Goal: Task Accomplishment & Management: Use online tool/utility

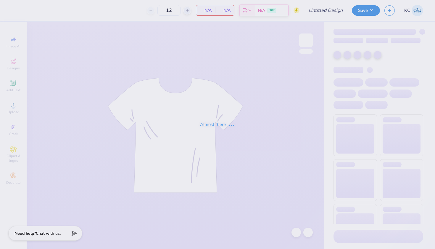
type input "MGC Shirt"
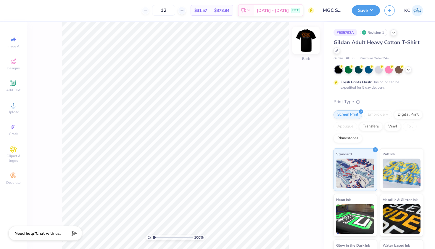
click at [306, 39] on img at bounding box center [306, 40] width 24 height 24
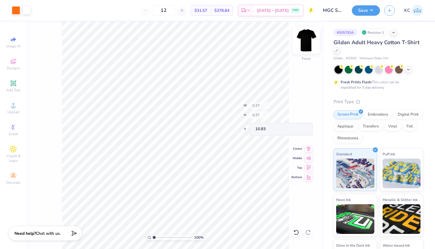
type input "0.33"
type input "0.38"
type input "10.82"
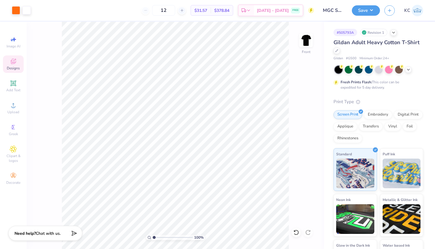
click at [12, 62] on icon at bounding box center [13, 62] width 5 height 4
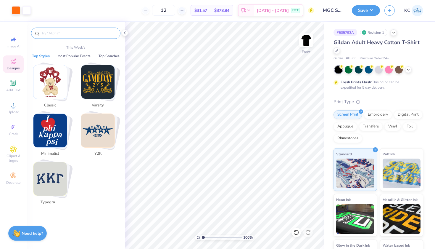
click at [68, 31] on input "text" at bounding box center [79, 33] width 76 height 6
type input "u"
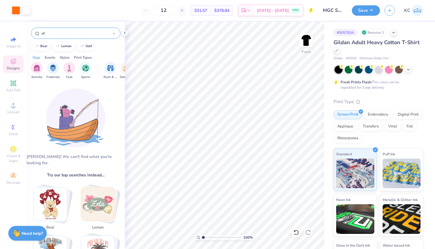
type input "u"
type input "P"
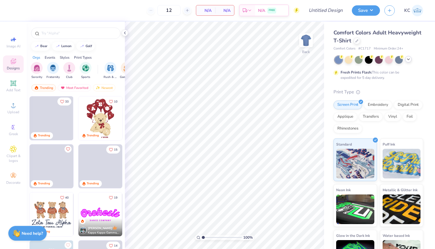
click at [409, 60] on icon at bounding box center [408, 59] width 5 height 5
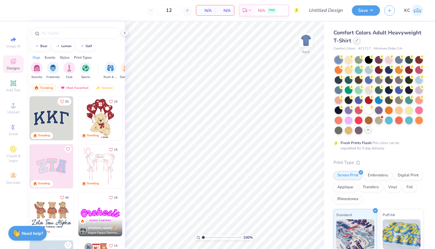
click at [356, 40] on icon at bounding box center [356, 40] width 3 height 3
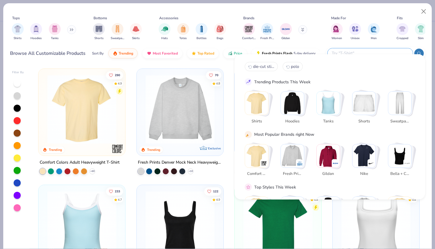
click at [374, 50] on input "text" at bounding box center [370, 53] width 78 height 7
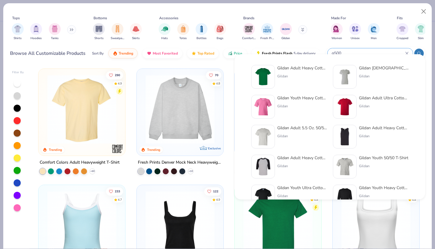
type input "g500"
click at [290, 67] on div "Gildan Adult Heavy Cotton T-Shirt" at bounding box center [302, 68] width 50 height 6
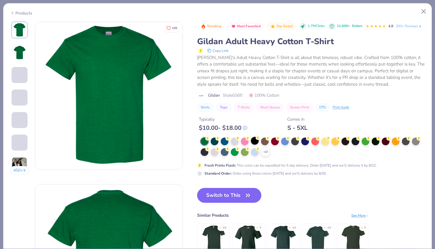
click at [251, 142] on div at bounding box center [255, 141] width 8 height 8
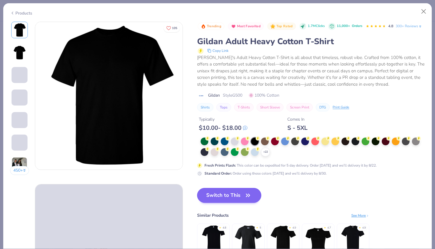
click at [200, 196] on button "Switch to This" at bounding box center [229, 195] width 64 height 15
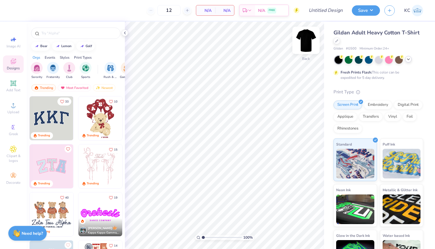
click at [309, 44] on img at bounding box center [306, 40] width 24 height 24
click at [10, 41] on icon at bounding box center [13, 39] width 7 height 7
select select "4"
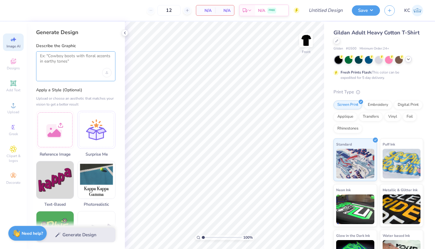
click at [75, 60] on textarea at bounding box center [76, 60] width 72 height 15
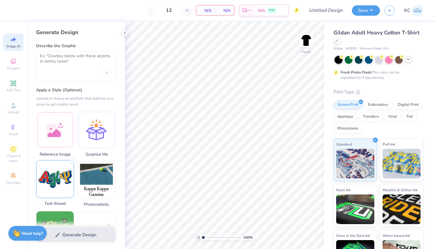
click at [56, 191] on img at bounding box center [54, 178] width 37 height 37
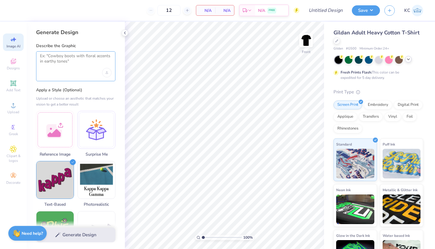
click at [69, 60] on textarea at bounding box center [76, 60] width 72 height 15
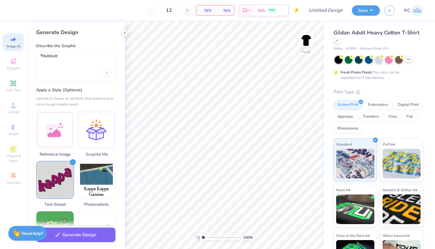
click at [103, 1] on div "12 N/A Per Item N/A Total Est. Delivery N/A FREE" at bounding box center [157, 10] width 283 height 21
click at [62, 55] on textarea ""Multicult" at bounding box center [76, 60] width 72 height 15
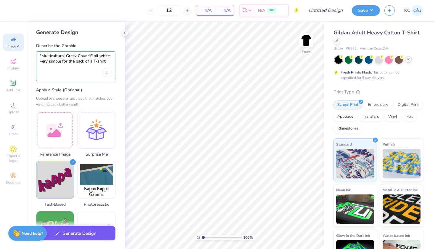
type textarea ""Multicultural Greek Council" all white very simple for the back of a T-shirt"
click at [75, 235] on button "Generate Design" at bounding box center [75, 233] width 79 height 15
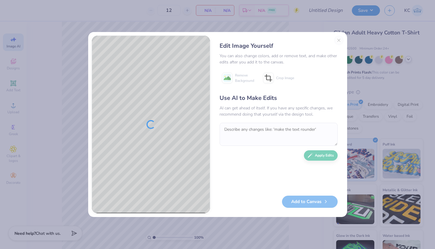
click at [236, 133] on textarea at bounding box center [279, 134] width 118 height 23
click at [233, 130] on textarea at bounding box center [279, 134] width 118 height 23
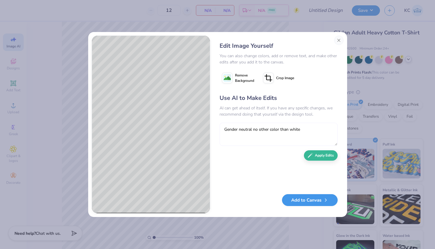
type textarea "Gender neutral no other color than white"
click at [303, 202] on button "Add to Canvas" at bounding box center [310, 200] width 56 height 12
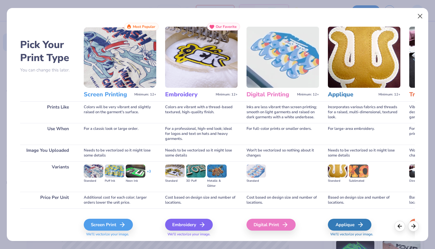
click at [419, 17] on button "Close" at bounding box center [420, 16] width 11 height 11
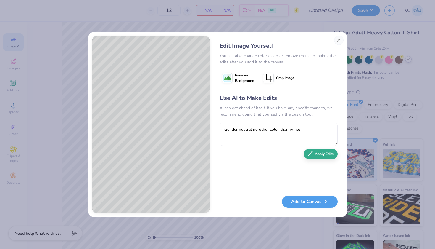
click at [318, 155] on button "Apply Edits" at bounding box center [321, 154] width 34 height 10
click at [340, 40] on button "Close" at bounding box center [338, 40] width 9 height 9
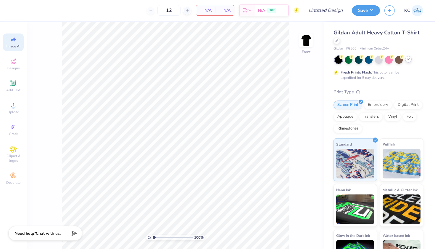
click at [15, 45] on span "Image AI" at bounding box center [14, 46] width 14 height 5
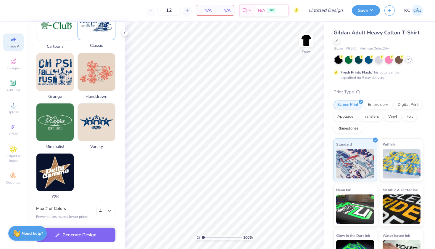
scroll to position [261, 0]
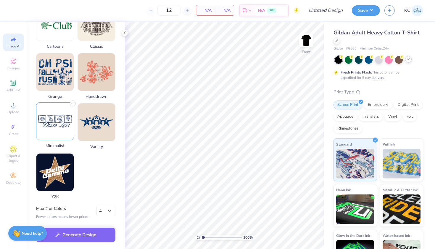
click at [59, 129] on img at bounding box center [54, 120] width 37 height 37
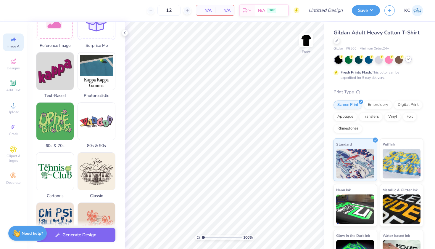
scroll to position [89, 0]
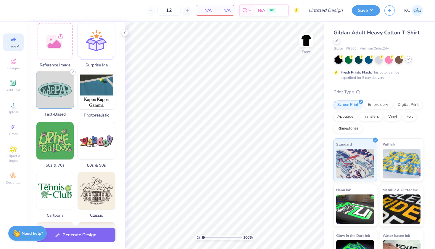
click at [62, 88] on img at bounding box center [54, 89] width 37 height 37
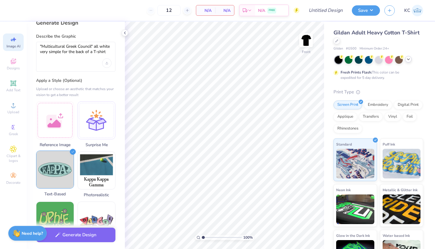
scroll to position [7, 0]
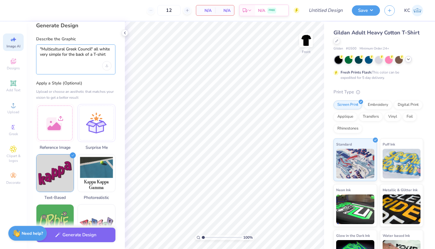
click at [107, 54] on textarea ""Multicultural Greek Council" all white very simple for the back of a T-shirt" at bounding box center [76, 53] width 72 height 15
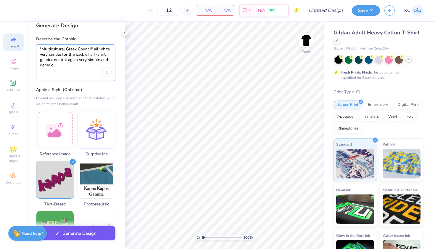
type textarea ""Multicultural Greek Council" all white very simple for the back of a T-shirt, …"
click at [77, 239] on button "Generate Design" at bounding box center [75, 233] width 79 height 15
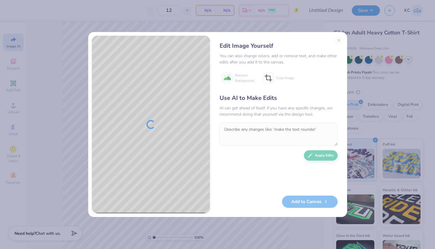
click at [341, 41] on div "Edit Image Yourself You can also change colors, add or remove text, and make ot…" at bounding box center [279, 125] width 130 height 178
click at [338, 41] on button "Close" at bounding box center [338, 40] width 9 height 9
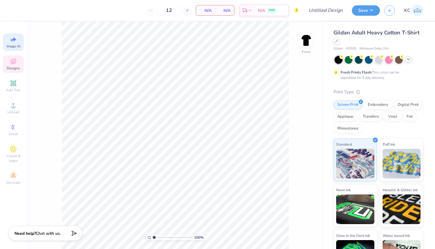
click at [12, 59] on icon at bounding box center [13, 61] width 5 height 5
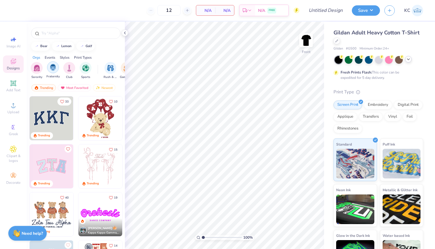
click at [54, 69] on img "filter for Fraternity" at bounding box center [53, 67] width 7 height 7
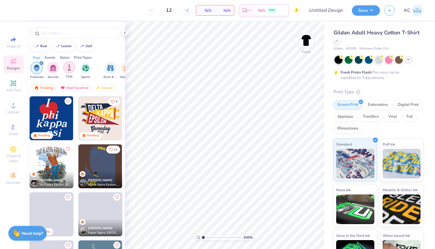
click at [67, 68] on img "filter for Club" at bounding box center [69, 67] width 7 height 7
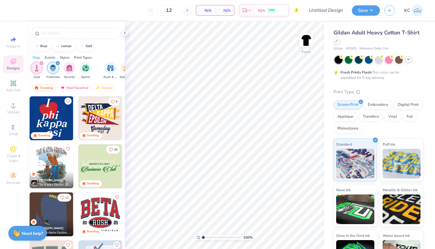
click at [41, 63] on icon "filter for Club" at bounding box center [42, 63] width 2 height 2
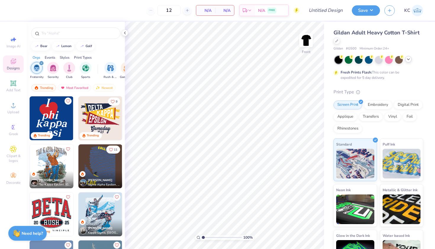
click at [41, 63] on icon "filter for Fraternity" at bounding box center [42, 63] width 2 height 2
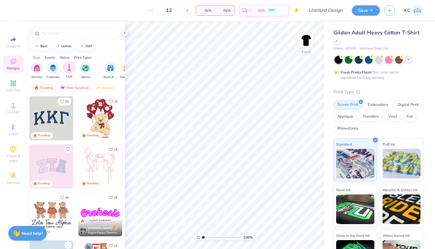
click at [68, 68] on img "filter for Club" at bounding box center [69, 67] width 7 height 7
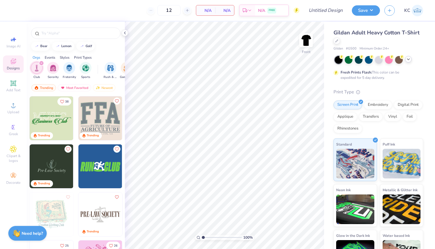
scroll to position [0, 0]
click at [68, 69] on img "filter for Fraternity" at bounding box center [69, 67] width 7 height 7
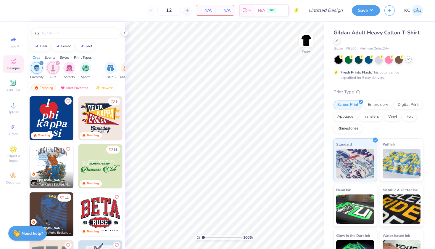
click at [58, 63] on icon "filter for Club" at bounding box center [58, 63] width 2 height 2
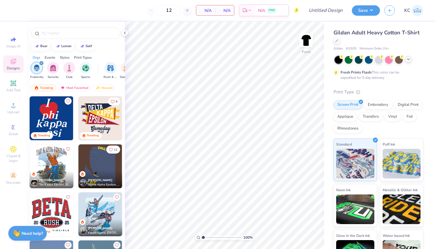
click at [41, 63] on icon "filter for Fraternity" at bounding box center [42, 63] width 2 height 2
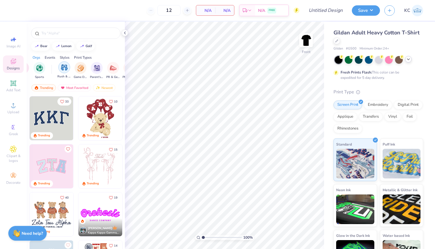
click at [64, 68] on img "filter for Rush & Bid" at bounding box center [64, 67] width 7 height 7
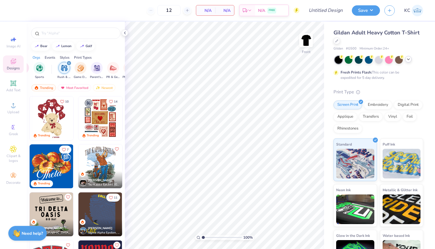
click at [69, 62] on icon "filter for Rush & Bid" at bounding box center [69, 63] width 2 height 2
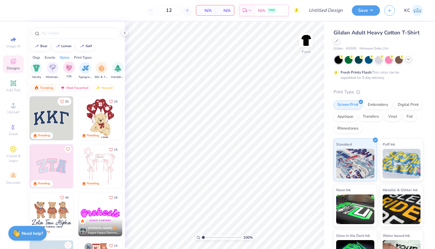
scroll to position [0, 329]
click at [82, 71] on img "filter for Typography" at bounding box center [82, 67] width 7 height 7
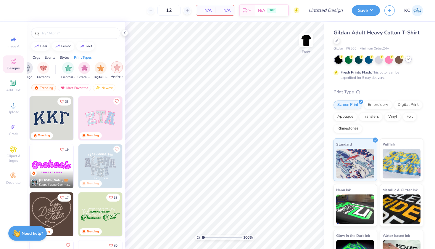
scroll to position [0, 451]
click at [83, 72] on div "filter for Screen Print" at bounding box center [83, 67] width 12 height 12
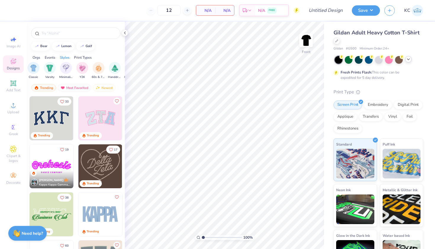
scroll to position [0, 312]
click at [84, 70] on img "filter for Minimalist" at bounding box center [84, 67] width 7 height 7
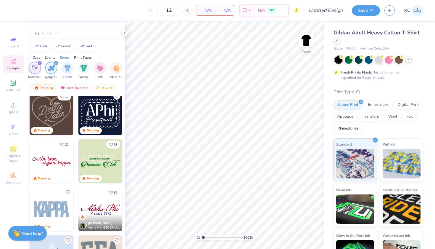
scroll to position [104, 0]
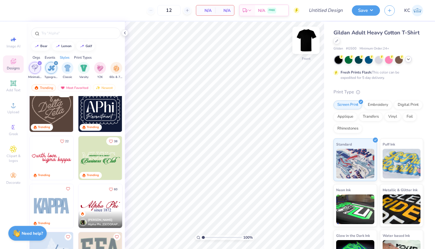
click at [308, 43] on img at bounding box center [306, 40] width 24 height 24
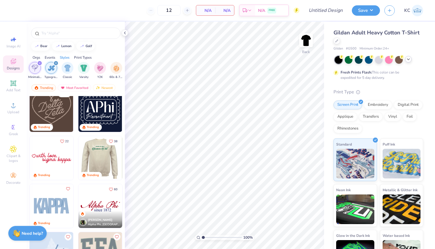
click at [78, 158] on img at bounding box center [57, 158] width 44 height 44
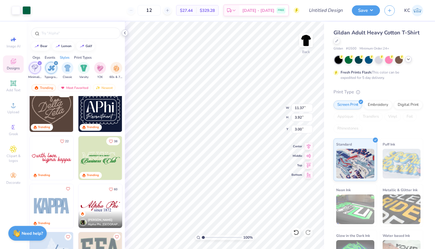
click at [124, 34] on icon at bounding box center [125, 32] width 5 height 5
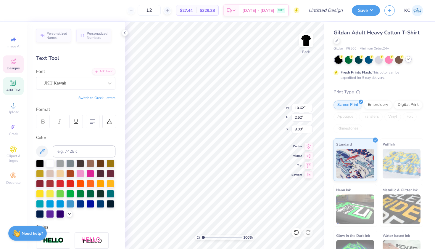
scroll to position [0, 1]
type textarea "MULTICULTURAL"
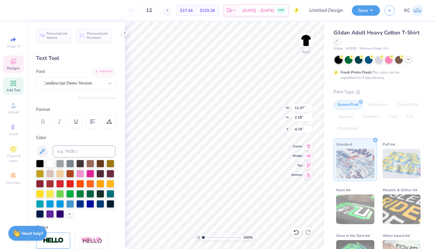
scroll to position [0, 0]
type textarea "B"
type textarea "g"
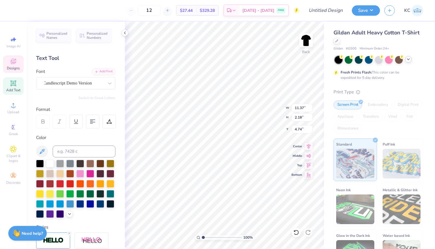
type textarea "Greek Council"
click at [94, 122] on icon at bounding box center [92, 121] width 5 height 5
click at [92, 122] on icon at bounding box center [92, 121] width 5 height 5
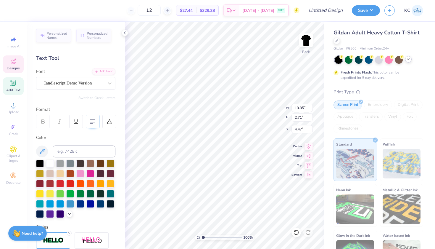
click at [92, 122] on icon at bounding box center [92, 121] width 5 height 5
type input "4.48"
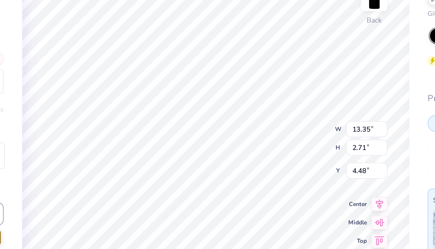
type input "5.02"
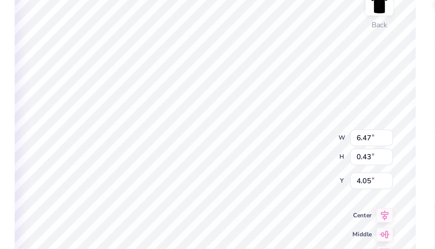
type input "7.52"
type textarea "UNIVERSITY OF DALLAS TEXAS"
type input "7.53"
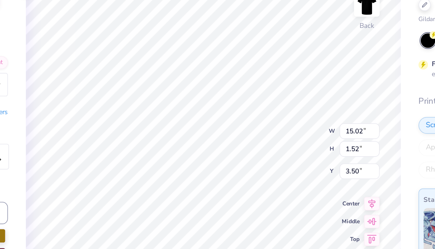
type input "14.63"
type input "1.48"
type input "3.54"
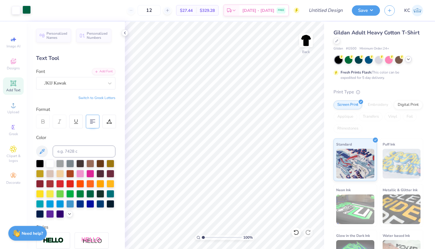
click at [27, 8] on div at bounding box center [26, 10] width 8 height 8
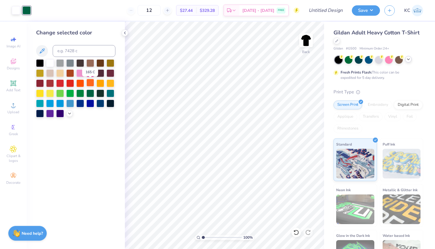
click at [87, 85] on div at bounding box center [90, 83] width 8 height 8
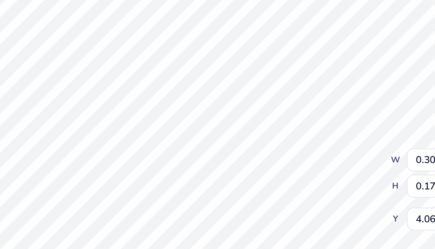
type input "7.36"
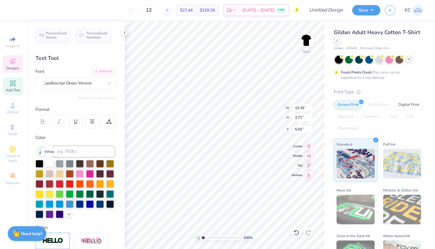
click at [49, 161] on div at bounding box center [50, 163] width 8 height 8
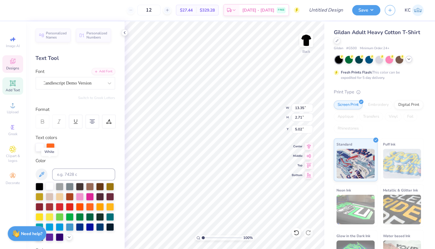
scroll to position [0, 1]
click at [118, 144] on div "Personalized Names Personalized Numbers Text Tool Add Font Font Candlescript De…" at bounding box center [76, 135] width 98 height 227
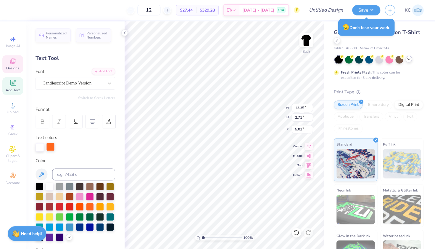
click at [49, 145] on div at bounding box center [51, 146] width 8 height 8
click at [49, 185] on div at bounding box center [50, 186] width 8 height 8
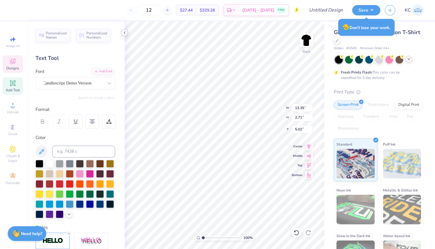
click at [124, 34] on icon at bounding box center [125, 32] width 5 height 5
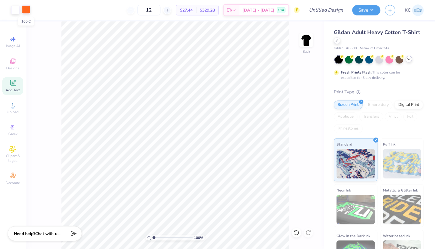
click at [24, 12] on div at bounding box center [26, 10] width 8 height 8
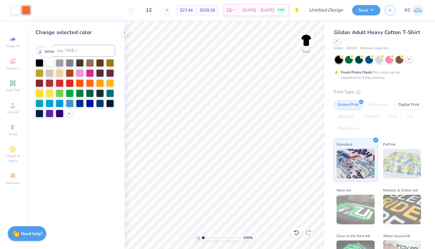
click at [50, 64] on div at bounding box center [50, 63] width 8 height 8
click at [125, 32] on icon at bounding box center [125, 32] width 5 height 5
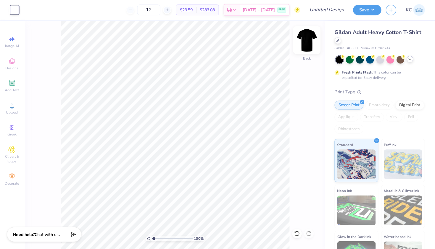
click at [308, 42] on img at bounding box center [306, 40] width 24 height 24
click at [306, 35] on img at bounding box center [306, 40] width 24 height 24
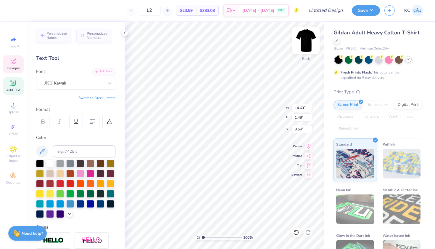
type input "3.00"
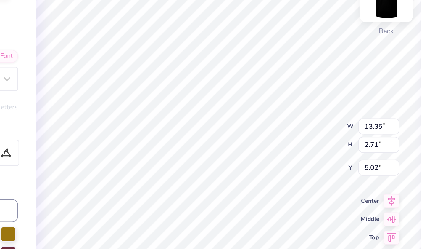
type input "4.65"
type input "7.15"
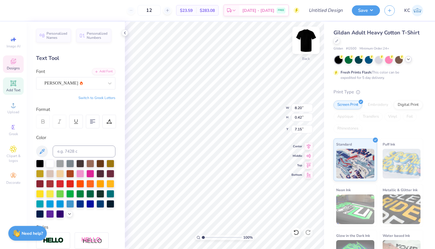
type input "7.36"
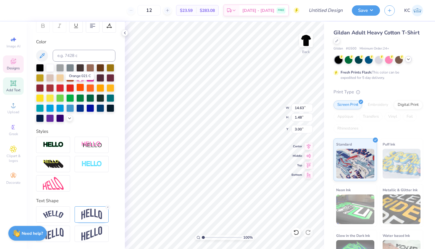
scroll to position [96, 0]
click at [92, 215] on img at bounding box center [91, 213] width 21 height 11
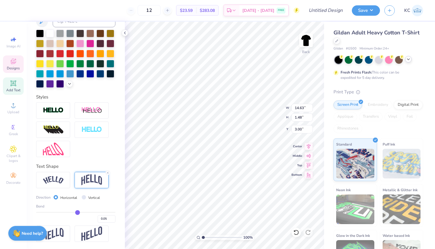
scroll to position [0, 0]
type input "0.06"
type input "0.07"
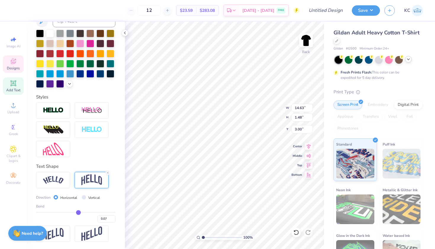
type input "0.08"
type input "0.09"
type input "0.1"
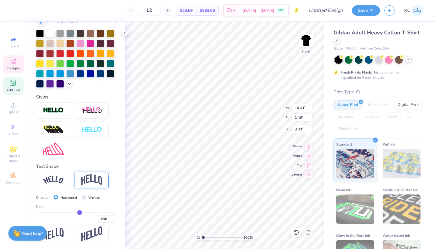
type input "0.10"
type input "0.11"
type input "0.12"
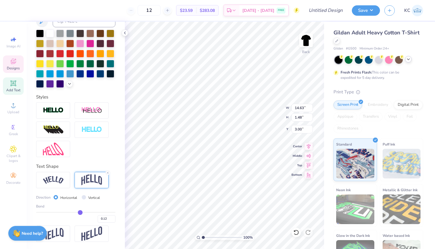
type input "0.13"
type input "0.14"
type input "0.15"
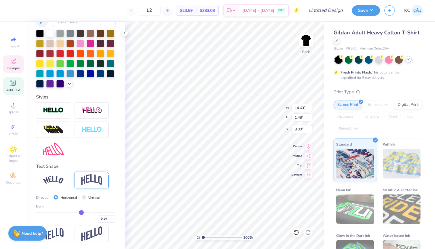
type input "0.15"
type input "0.16"
drag, startPoint x: 78, startPoint y: 212, endPoint x: 82, endPoint y: 212, distance: 4.1
type input "0.16"
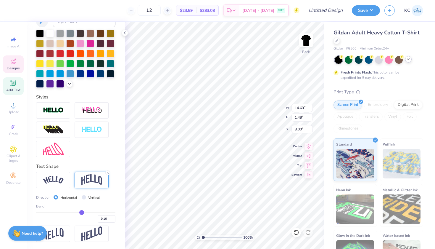
click at [82, 212] on input "range" at bounding box center [75, 212] width 79 height 1
type input "2.11"
type input "2.69"
type input "0.17"
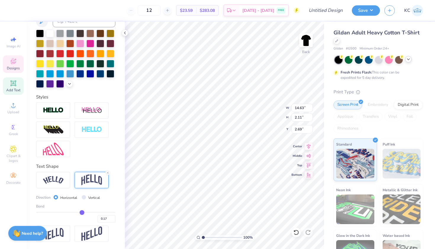
type input "0.18"
type input "0.19"
type input "0.2"
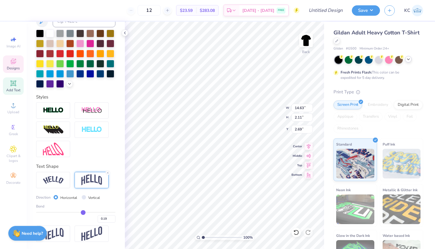
type input "0.20"
type input "0.21"
type input "0.22"
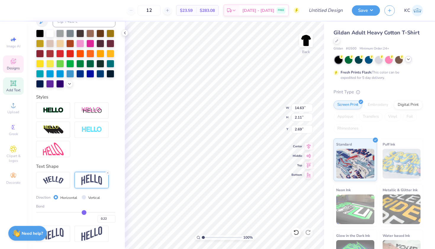
type input "0.23"
type input "0.24"
type input "0.25"
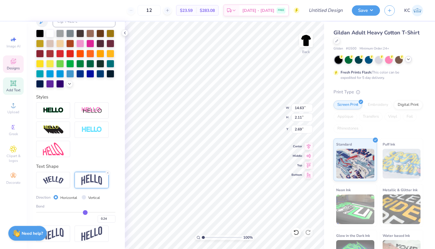
type input "0.25"
type input "0.26"
type input "0.27"
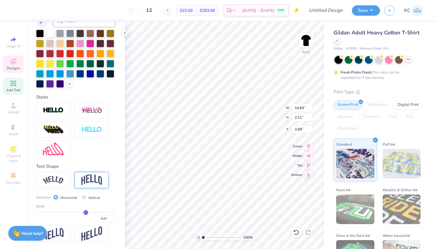
type input "0.26"
drag, startPoint x: 82, startPoint y: 212, endPoint x: 85, endPoint y: 212, distance: 3.6
type input "0.26"
click at [86, 212] on input "range" at bounding box center [75, 212] width 79 height 1
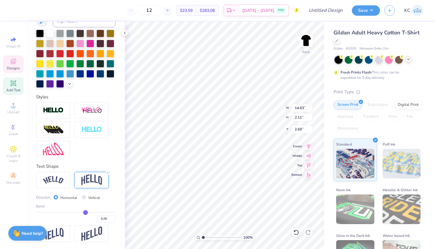
type input "2.70"
type input "2.39"
type input "0.25"
type input "0.24"
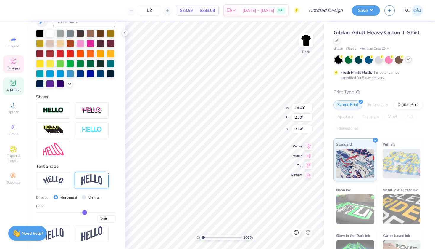
type input "0.24"
type input "0.23"
type input "0.22"
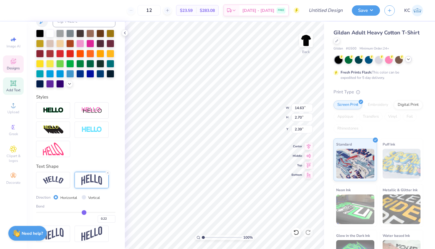
type input "0.21"
type input "0.2"
type input "0.20"
type input "0.19"
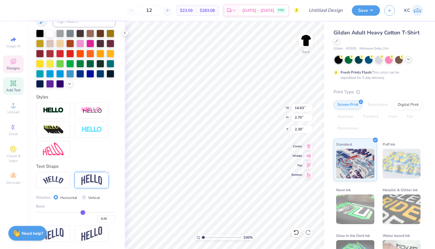
type input "0.19"
type input "0.18"
type input "0.17"
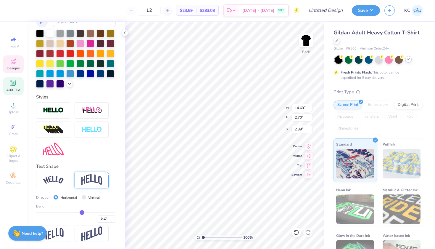
drag, startPoint x: 85, startPoint y: 212, endPoint x: 82, endPoint y: 211, distance: 3.0
type input "0.17"
click at [82, 212] on input "range" at bounding box center [75, 212] width 79 height 1
type input "2.17"
type input "2.66"
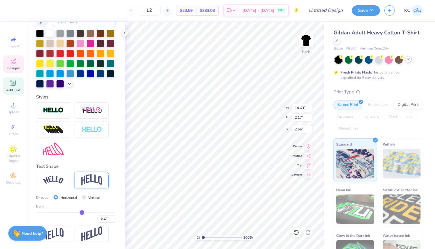
click at [124, 184] on div "Personalized Names Personalized Numbers Text Tool Add Font Font UKIJ Kawak Swit…" at bounding box center [76, 135] width 98 height 227
click at [124, 32] on icon at bounding box center [125, 32] width 5 height 5
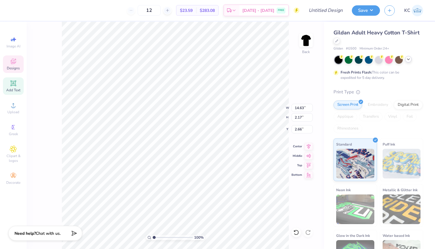
type input "8.20"
type input "0.42"
type input "7.36"
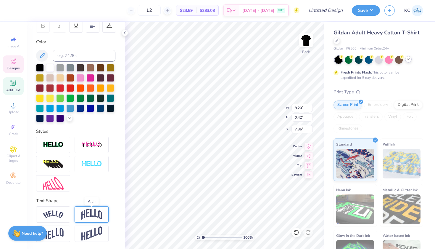
click at [87, 215] on img at bounding box center [91, 213] width 21 height 11
type input "2.04"
type input "6.55"
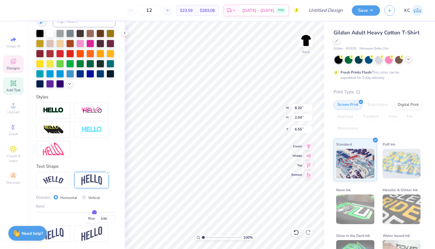
scroll to position [130, 0]
type input "0.51"
type input "0.5"
type input "0.50"
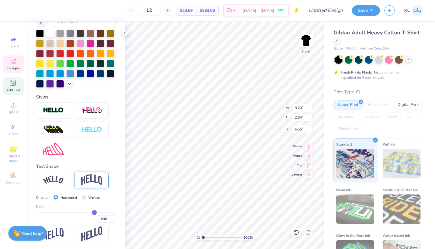
type input "0.49"
type input "0.48"
type input "0.47"
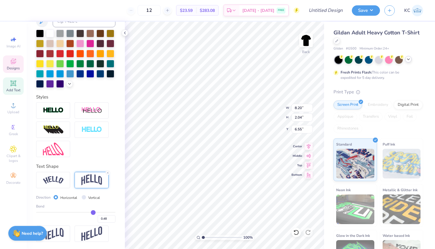
type input "0.47"
type input "0.46"
type input "0.45"
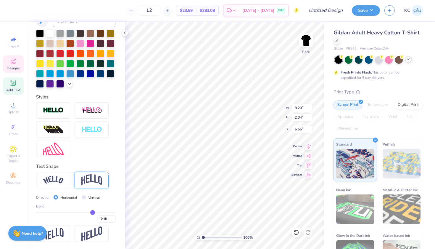
type input "0.44"
type input "0.43"
type input "0.42"
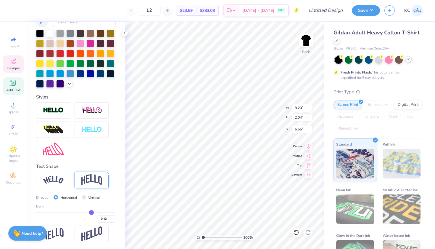
type input "0.42"
type input "0.41"
type input "0.4"
type input "0.40"
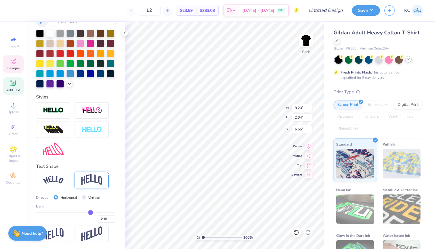
type input "0.39"
type input "0.38"
type input "0.37"
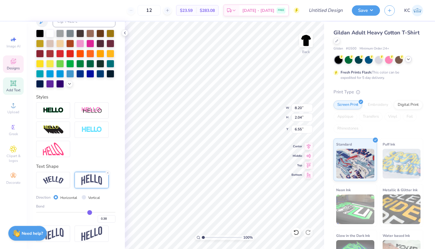
type input "0.37"
type input "0.36"
type input "0.35"
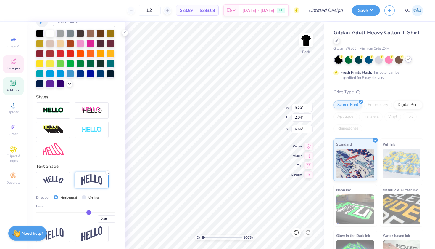
type input "0.34"
type input "0.33"
type input "0.32"
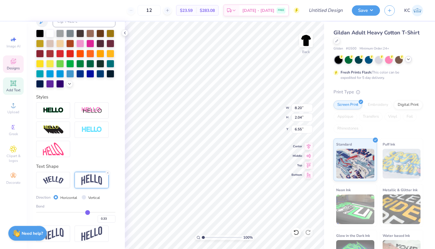
type input "0.32"
type input "0.31"
type input "0.3"
type input "0.30"
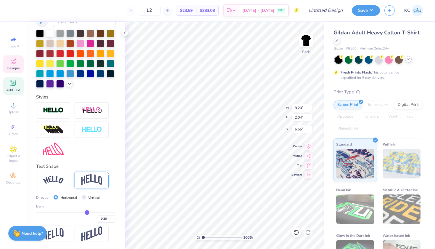
type input "0.29"
type input "0.28"
type input "0.27"
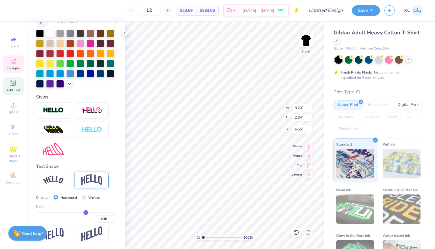
type input "0.27"
type input "0.26"
type input "0.25"
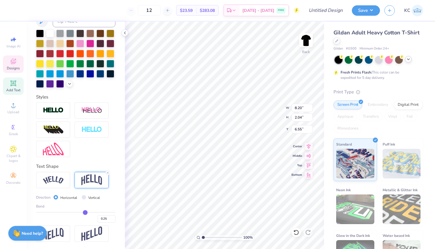
type input "0.24"
type input "0.23"
type input "0.22"
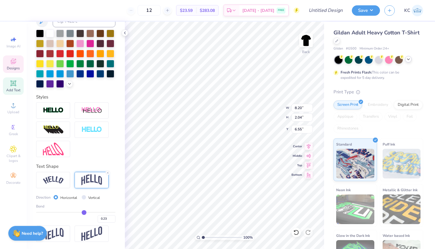
type input "0.22"
type input "0.21"
type input "0.2"
type input "0.20"
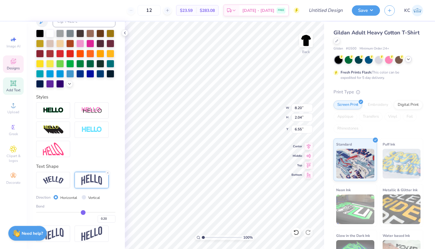
type input "0.19"
type input "0.17"
type input "0.16"
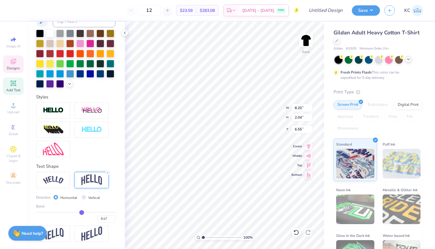
type input "0.16"
type input "0.14"
type input "0.13"
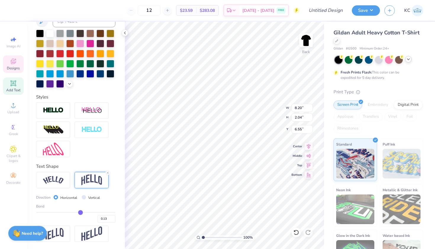
type input "0.12"
type input "0.11"
type input "0.1"
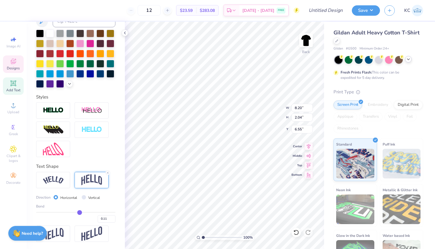
type input "0.10"
type input "0.08"
type input "0.06"
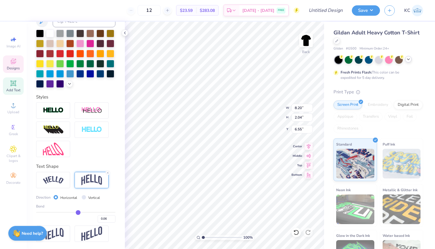
type input "0.05"
type input "0.03"
type input "0.02"
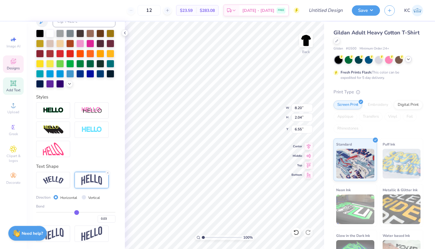
type input "0.02"
type input "0.01"
type input "-0.01"
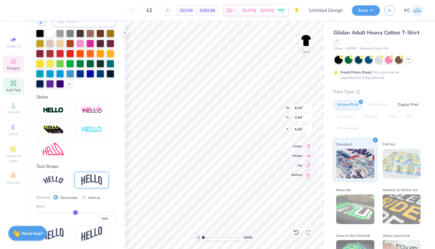
type input "-0.02"
type input "-0.03"
drag, startPoint x: 95, startPoint y: 211, endPoint x: 69, endPoint y: 212, distance: 25.8
click at [69, 212] on input "range" at bounding box center [75, 212] width 79 height 1
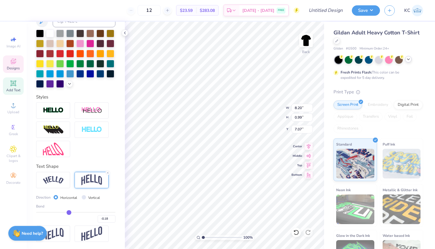
click at [116, 171] on div "Personalized Names Personalized Numbers Text Tool Add Font Font Asimov Switch t…" at bounding box center [76, 135] width 98 height 227
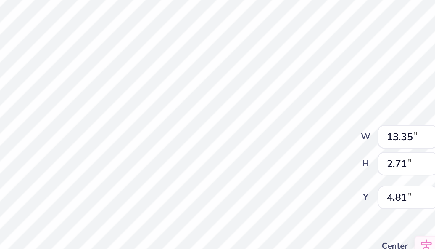
click at [125, 51] on div "100 % Back W 13.35 13.35 " H 2.71 2.71 " Y 4.81 4.81 " Center Middle Top Bottom" at bounding box center [224, 135] width 199 height 227
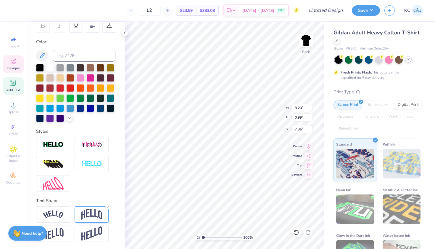
scroll to position [0, 0]
click at [91, 215] on img at bounding box center [91, 213] width 21 height 11
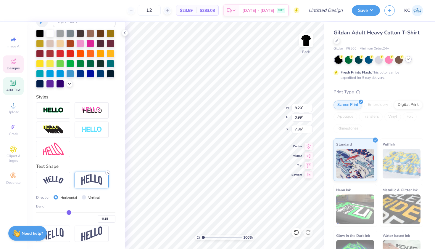
click at [108, 172] on icon at bounding box center [108, 173] width 4 height 4
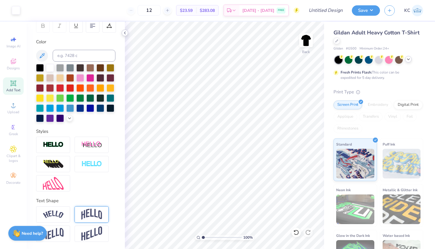
click at [124, 34] on icon at bounding box center [125, 32] width 5 height 5
click at [124, 33] on icon at bounding box center [125, 32] width 5 height 5
click at [100, 212] on img at bounding box center [91, 213] width 21 height 11
click at [104, 214] on div at bounding box center [92, 214] width 34 height 16
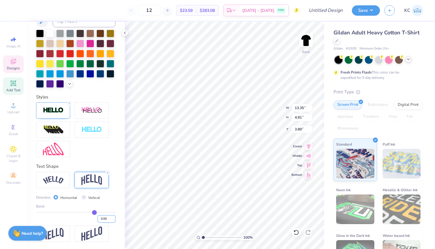
scroll to position [130, 0]
drag, startPoint x: 94, startPoint y: 213, endPoint x: 83, endPoint y: 211, distance: 11.4
click at [83, 212] on input "range" at bounding box center [75, 212] width 79 height 1
click at [82, 212] on input "range" at bounding box center [75, 212] width 79 height 1
click at [112, 161] on div "Personalized Names Personalized Numbers Text Tool Add Font Font Candlescript De…" at bounding box center [76, 135] width 98 height 227
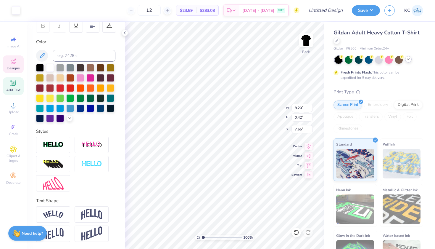
scroll to position [96, 0]
click at [125, 34] on polyline at bounding box center [124, 33] width 1 height 2
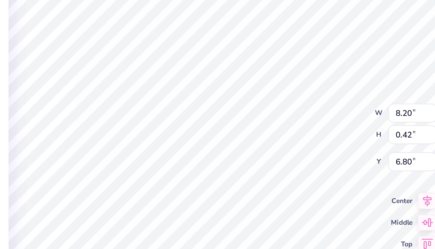
scroll to position [0, 4]
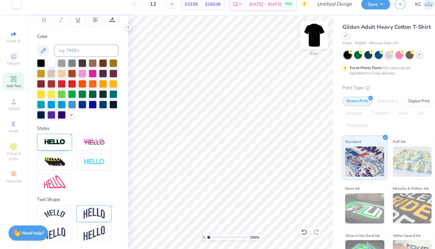
click at [308, 35] on img at bounding box center [306, 40] width 24 height 24
click at [305, 29] on img at bounding box center [306, 40] width 24 height 24
click at [306, 34] on img at bounding box center [306, 40] width 24 height 24
click at [309, 31] on img at bounding box center [306, 40] width 24 height 24
click at [309, 34] on img at bounding box center [306, 40] width 12 height 12
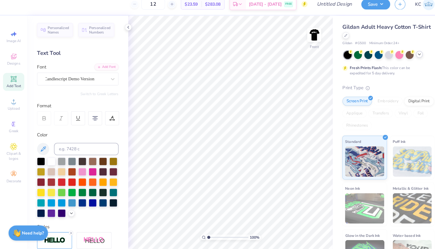
scroll to position [0, 0]
click at [126, 30] on icon at bounding box center [125, 32] width 5 height 5
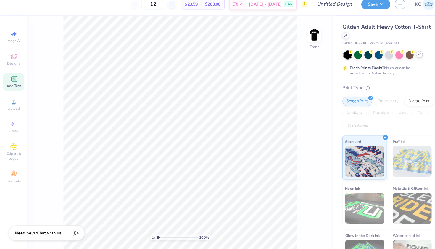
click at [11, 80] on icon at bounding box center [13, 83] width 6 height 6
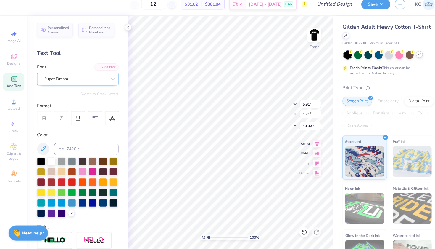
click at [103, 78] on div "Super Dream" at bounding box center [73, 82] width 62 height 9
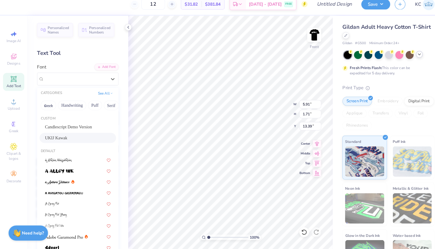
click at [83, 137] on div "UKIJ Kawak" at bounding box center [76, 140] width 64 height 6
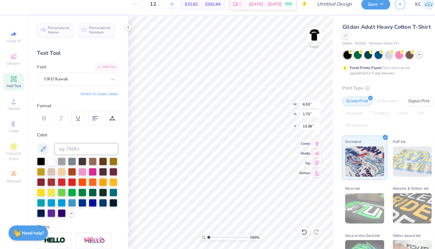
scroll to position [1, 0]
click at [127, 30] on icon at bounding box center [125, 32] width 5 height 5
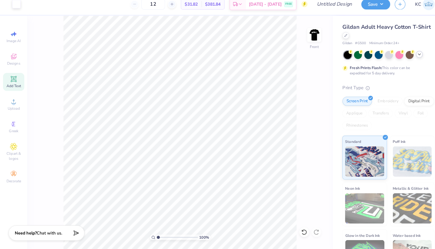
click at [10, 88] on span "Add Text" at bounding box center [13, 90] width 14 height 5
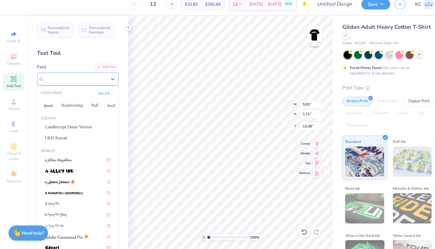
click at [92, 78] on div "Super Dream" at bounding box center [73, 82] width 62 height 9
click at [76, 137] on div "UKIJ Kawak" at bounding box center [76, 140] width 64 height 6
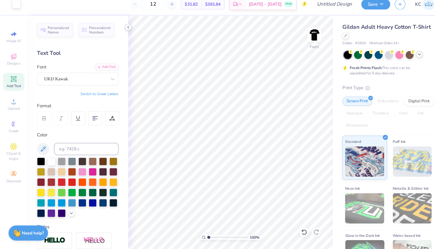
click at [126, 30] on icon at bounding box center [125, 32] width 5 height 5
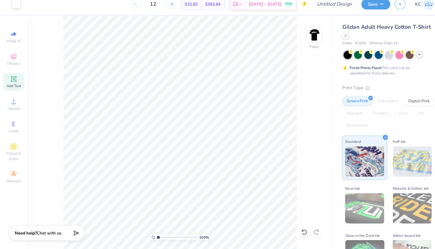
click at [8, 79] on div "Add Text" at bounding box center [13, 85] width 21 height 17
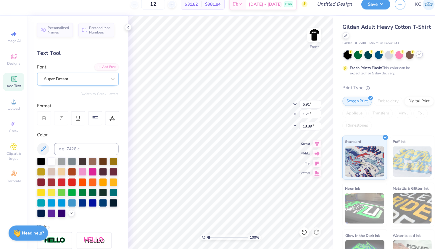
click at [93, 79] on div "Super Dream" at bounding box center [73, 82] width 62 height 9
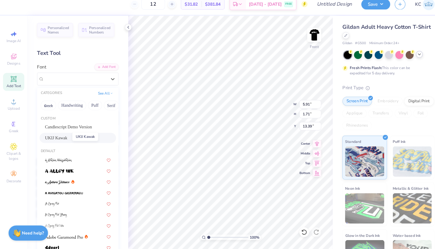
click at [65, 137] on span "UKIJ Kawak" at bounding box center [55, 140] width 22 height 6
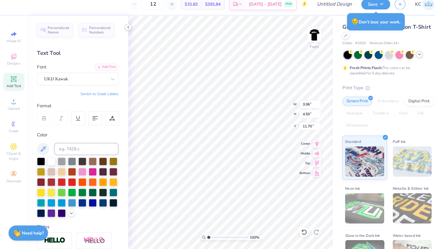
click at [126, 30] on icon at bounding box center [125, 32] width 5 height 5
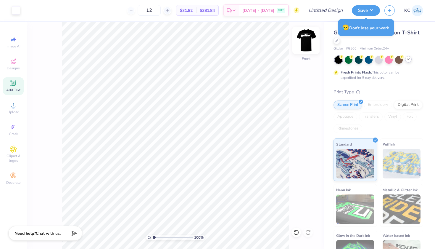
click at [308, 45] on img at bounding box center [306, 40] width 24 height 24
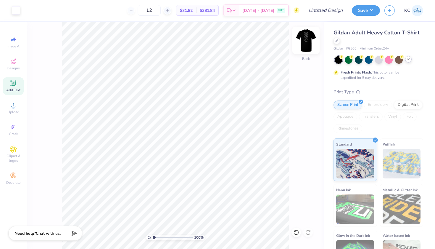
click at [308, 43] on img at bounding box center [306, 40] width 24 height 24
click at [303, 42] on img at bounding box center [306, 40] width 24 height 24
click at [308, 46] on img at bounding box center [306, 40] width 24 height 24
click at [305, 43] on img at bounding box center [306, 40] width 24 height 24
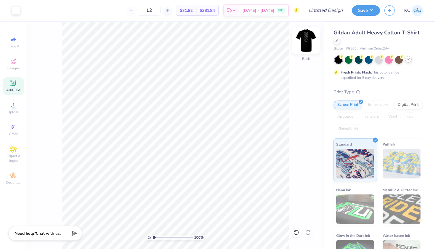
click at [309, 44] on img at bounding box center [306, 40] width 24 height 24
click at [307, 46] on img at bounding box center [306, 40] width 24 height 24
click at [366, 10] on button "Save" at bounding box center [366, 9] width 28 height 10
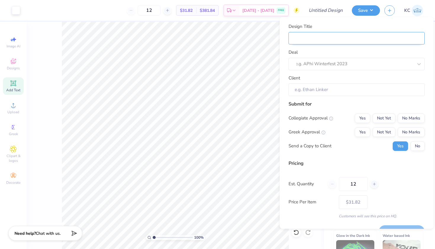
click at [353, 40] on input "Design Title" at bounding box center [357, 38] width 136 height 13
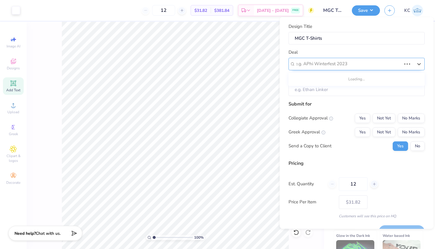
click at [349, 62] on div at bounding box center [348, 64] width 106 height 8
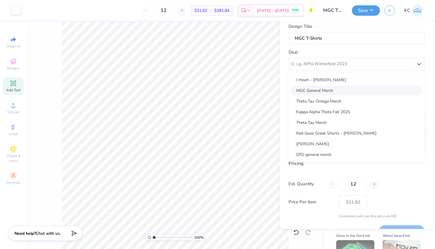
click at [333, 93] on div "MGC General Merch" at bounding box center [356, 90] width 131 height 10
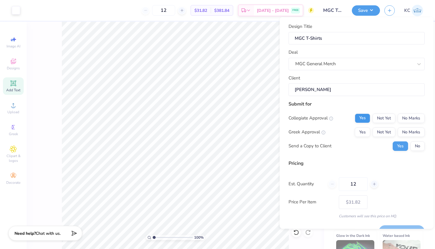
click at [366, 115] on button "Yes" at bounding box center [362, 117] width 15 height 9
click at [366, 130] on button "Yes" at bounding box center [362, 131] width 15 height 9
click at [418, 147] on button "No" at bounding box center [418, 145] width 14 height 9
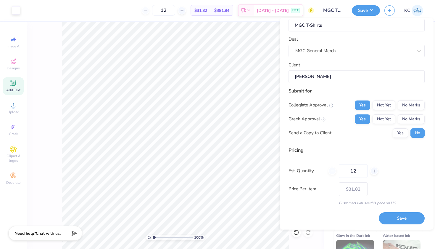
scroll to position [14, 0]
click at [395, 217] on button "Save" at bounding box center [402, 218] width 46 height 12
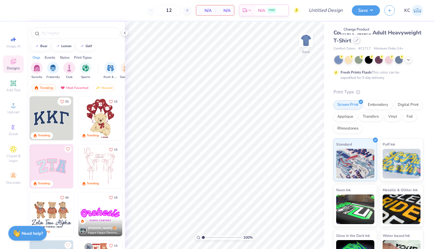
click at [355, 42] on div at bounding box center [357, 40] width 7 height 7
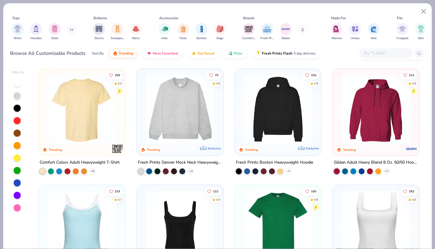
click at [371, 50] on input "text" at bounding box center [386, 53] width 46 height 7
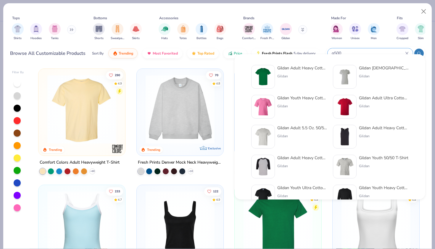
type input "g500"
click at [299, 68] on div "Gildan Adult Heavy Cotton T-Shirt" at bounding box center [302, 68] width 50 height 6
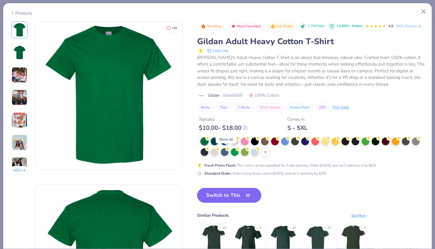
click at [263, 152] on icon at bounding box center [265, 151] width 5 height 5
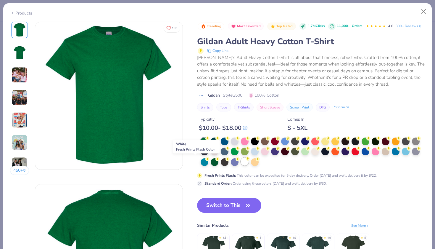
click at [241, 161] on div at bounding box center [245, 161] width 8 height 8
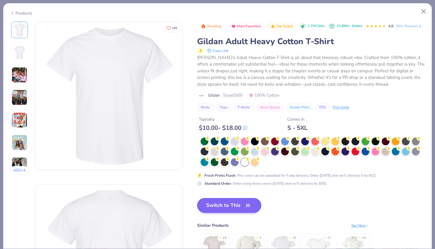
click at [200, 205] on button "Switch to This" at bounding box center [229, 205] width 64 height 15
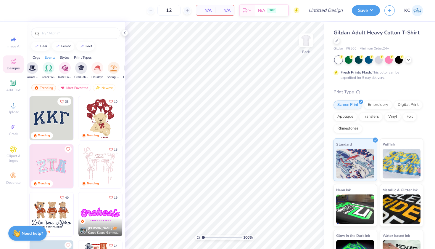
scroll to position [0, 192]
click at [49, 69] on img "filter for Greek Week" at bounding box center [48, 67] width 7 height 7
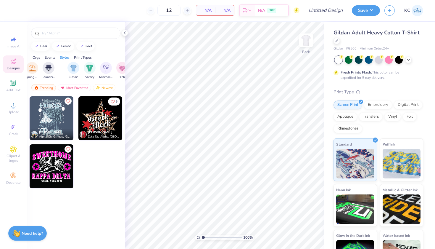
scroll to position [0, 276]
click at [71, 70] on img "filter for Classic" at bounding box center [70, 67] width 7 height 7
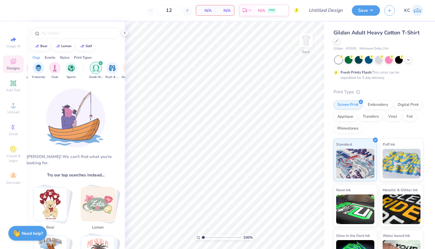
scroll to position [0, 21]
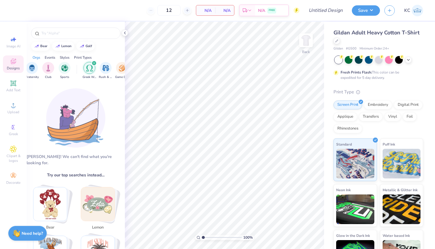
click at [94, 62] on icon "filter for Greek Week" at bounding box center [94, 63] width 2 height 2
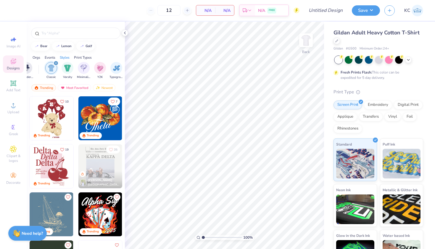
scroll to position [0, 0]
click at [55, 64] on icon "filter for Classic" at bounding box center [56, 63] width 2 height 2
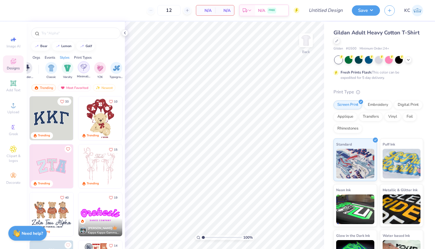
click at [81, 69] on img "filter for Minimalist" at bounding box center [84, 67] width 7 height 7
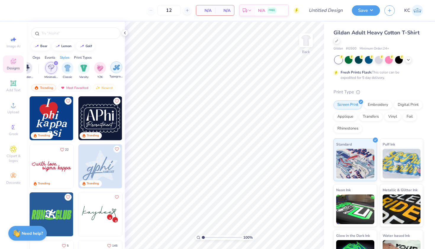
click at [117, 67] on img "filter for Typography" at bounding box center [116, 67] width 7 height 7
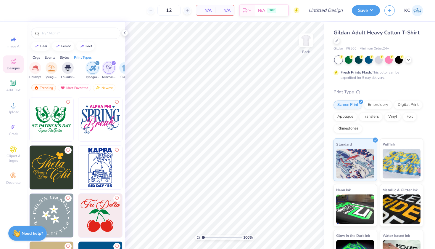
scroll to position [14337, 0]
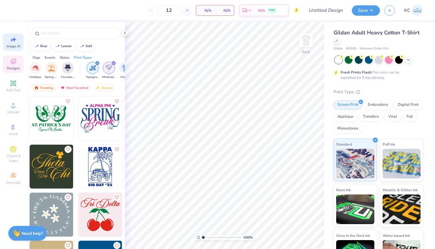
click at [12, 41] on icon at bounding box center [13, 39] width 7 height 7
select select "4"
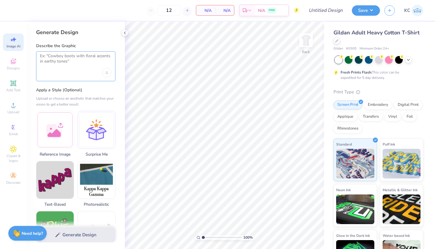
click at [65, 59] on textarea at bounding box center [76, 60] width 72 height 15
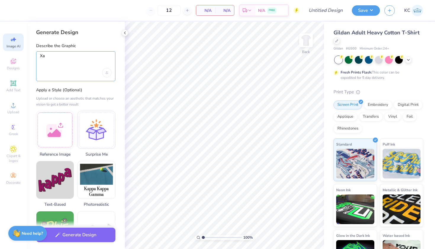
type textarea "X"
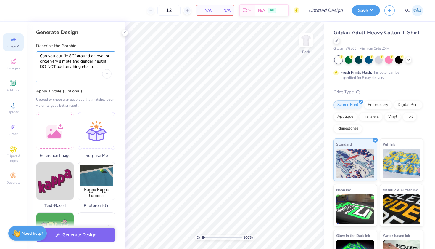
click at [51, 62] on textarea "Can you out "MGC" around an oval or circle very simple and gender neutral DO NO…" at bounding box center [76, 61] width 72 height 16
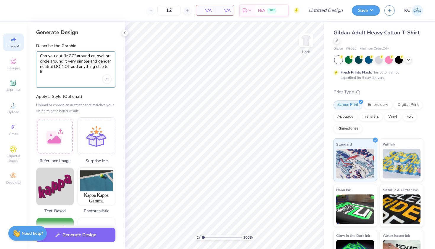
click at [62, 72] on textarea "Can you out "MGC" around an oval or circle around it very simple and gender neu…" at bounding box center [76, 63] width 72 height 21
type textarea "Can you out "MGC" around an oval or circle around it very simple and gender neu…"
click at [55, 191] on img at bounding box center [54, 185] width 37 height 37
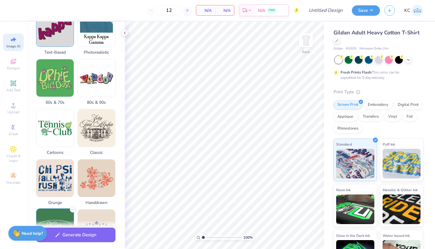
scroll to position [105, 0]
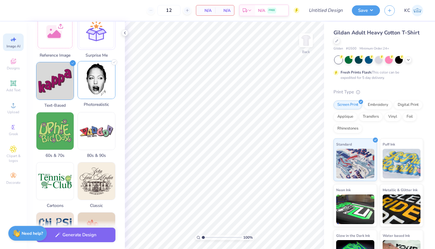
click at [78, 101] on div "Photorealistic" at bounding box center [97, 84] width 38 height 46
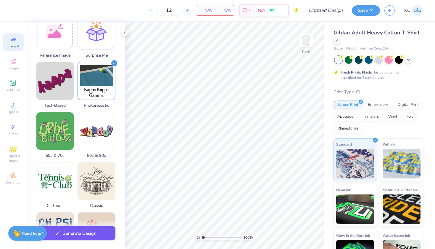
click at [84, 234] on button "Generate Design" at bounding box center [75, 233] width 79 height 15
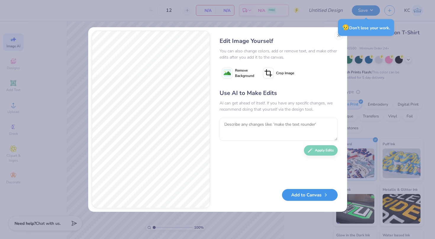
click at [311, 193] on button "Add to Canvas" at bounding box center [310, 195] width 56 height 12
click at [313, 196] on button "Add to Canvas" at bounding box center [310, 195] width 56 height 12
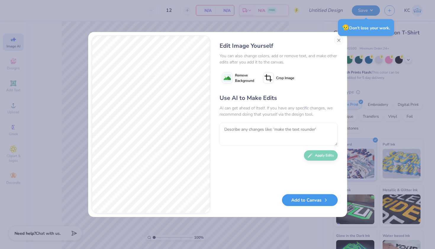
click at [310, 199] on button "Add to Canvas" at bounding box center [310, 200] width 56 height 12
click at [307, 200] on button "Add to Canvas" at bounding box center [310, 200] width 56 height 12
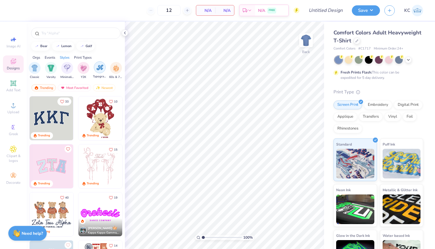
scroll to position [0, 315]
click at [65, 67] on img "filter for Minimalist" at bounding box center [64, 67] width 7 height 7
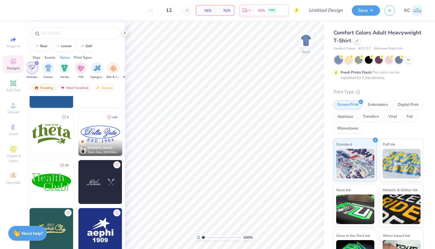
scroll to position [128, 0]
click at [101, 135] on img at bounding box center [100, 134] width 44 height 44
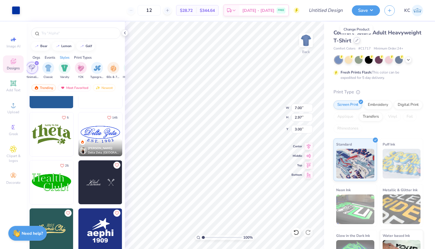
click at [357, 41] on icon at bounding box center [356, 40] width 3 height 3
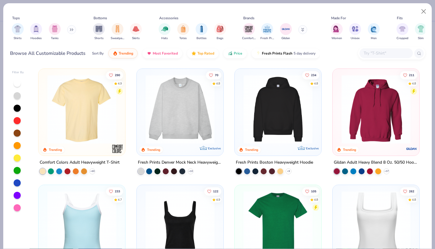
click at [378, 50] on input "text" at bounding box center [386, 53] width 46 height 7
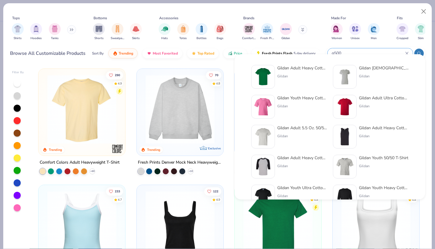
type input "g500"
click at [285, 64] on div "Gildan Adult Heavy Cotton T-Shirt Gildan Gildan Ladies' Heavy Cotton™ T-Shirt G…" at bounding box center [330, 151] width 170 height 179
click at [283, 71] on div "Gildan Adult Heavy Cotton T-Shirt" at bounding box center [302, 68] width 50 height 6
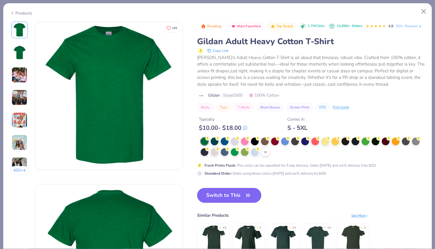
click at [263, 152] on icon at bounding box center [265, 151] width 5 height 5
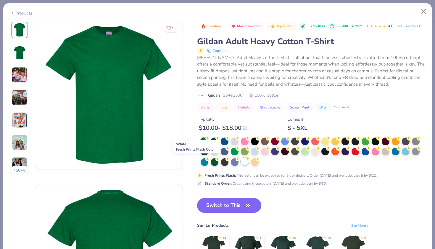
click at [241, 160] on div at bounding box center [245, 161] width 8 height 8
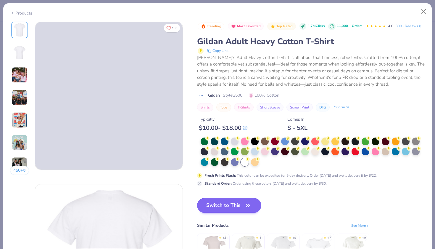
click at [197, 205] on button "Switch to This" at bounding box center [229, 205] width 64 height 15
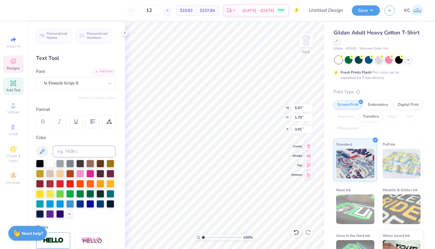
type textarea "D"
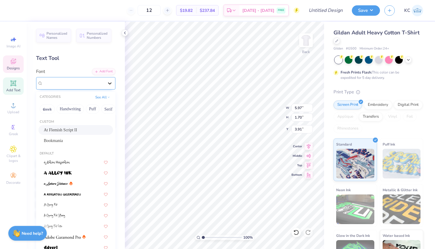
click at [108, 83] on icon at bounding box center [110, 83] width 6 height 6
click at [77, 143] on div "Bookmania" at bounding box center [76, 140] width 64 height 6
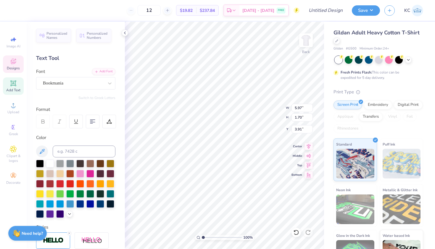
type textarea "m"
type textarea "MGC"
click at [126, 35] on icon at bounding box center [125, 32] width 5 height 5
type input "4.02"
click at [125, 31] on icon at bounding box center [125, 32] width 5 height 5
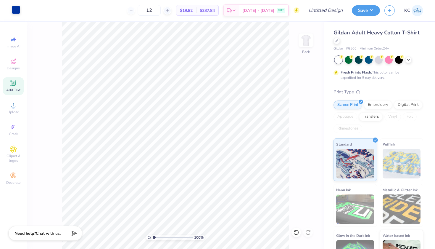
click at [14, 12] on div at bounding box center [16, 10] width 8 height 8
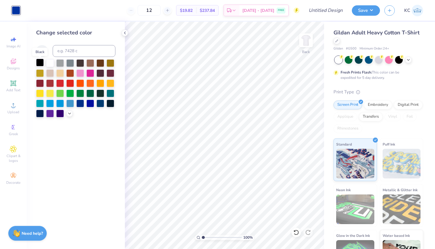
click at [40, 62] on div at bounding box center [40, 63] width 8 height 8
click at [126, 33] on icon at bounding box center [125, 32] width 5 height 5
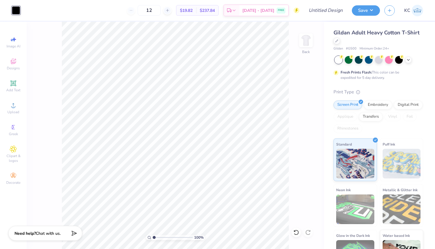
click at [16, 9] on div at bounding box center [16, 10] width 8 height 8
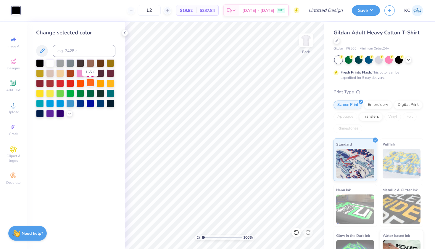
click at [88, 85] on div at bounding box center [90, 83] width 8 height 8
click at [83, 85] on div at bounding box center [80, 83] width 8 height 8
click at [104, 85] on div at bounding box center [100, 83] width 8 height 8
click at [69, 114] on icon at bounding box center [69, 112] width 5 height 5
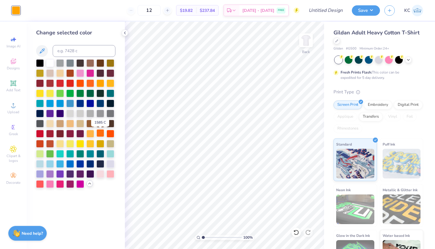
click at [101, 135] on div at bounding box center [100, 133] width 8 height 8
click at [108, 135] on div at bounding box center [111, 133] width 8 height 8
click at [103, 134] on div at bounding box center [100, 133] width 8 height 8
click at [41, 155] on div at bounding box center [40, 153] width 8 height 8
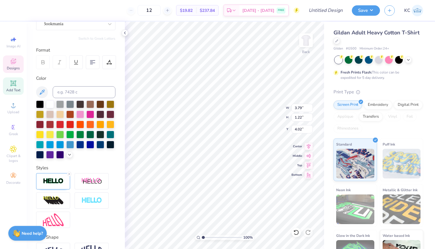
scroll to position [65, 0]
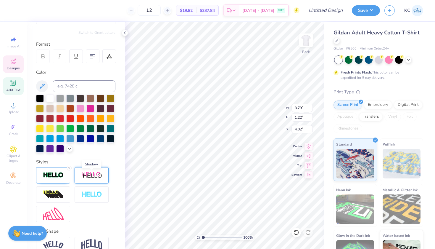
click at [95, 177] on img at bounding box center [91, 174] width 21 height 7
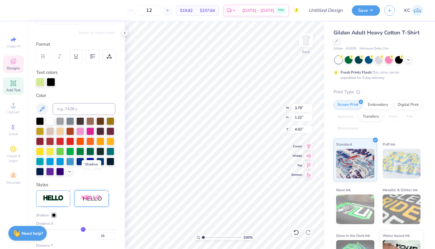
type input "4.53"
type input "1.33"
click at [92, 176] on div "Personalized Names Personalized Numbers Text Tool Add Font Font Bookmania Switc…" at bounding box center [76, 135] width 98 height 227
click at [40, 83] on div at bounding box center [40, 81] width 8 height 8
click at [82, 142] on div at bounding box center [80, 141] width 8 height 8
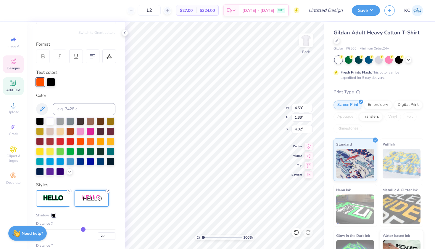
click at [107, 190] on line at bounding box center [108, 191] width 2 height 2
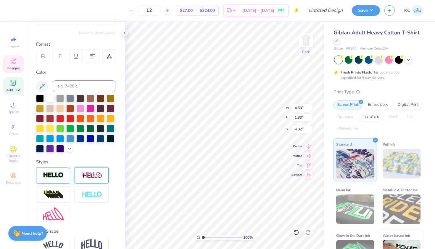
type input "3.79"
type input "1.22"
click at [69, 148] on icon at bounding box center [69, 148] width 5 height 5
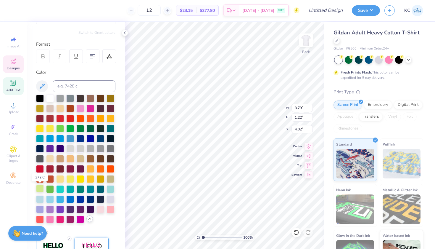
click at [38, 189] on div at bounding box center [40, 188] width 8 height 8
click at [126, 33] on icon at bounding box center [125, 32] width 5 height 5
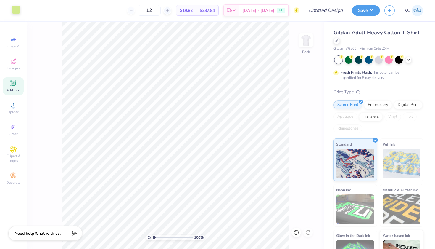
click at [19, 13] on div at bounding box center [16, 10] width 8 height 8
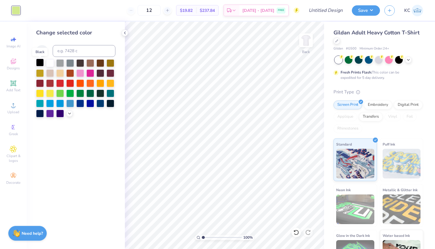
click at [41, 61] on div at bounding box center [40, 63] width 8 height 8
click at [124, 34] on icon at bounding box center [125, 32] width 5 height 5
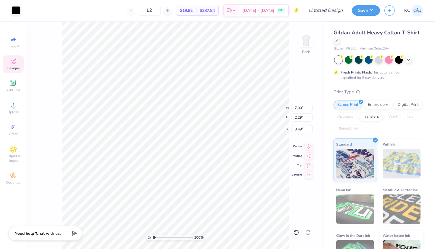
type input "3.00"
type input "3.79"
type input "1.22"
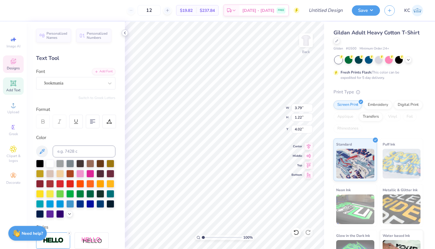
type input "3.53"
click at [124, 32] on icon at bounding box center [125, 32] width 5 height 5
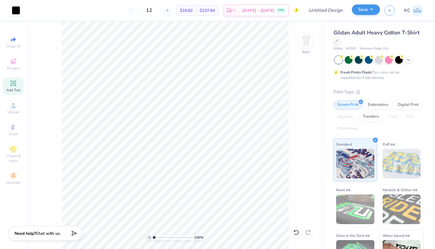
click at [367, 9] on button "Save" at bounding box center [366, 9] width 28 height 10
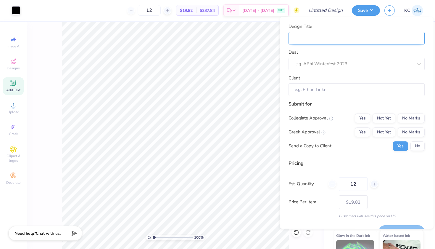
click at [337, 36] on input "Design Title" at bounding box center [357, 38] width 136 height 13
type input "M"
type input "MF"
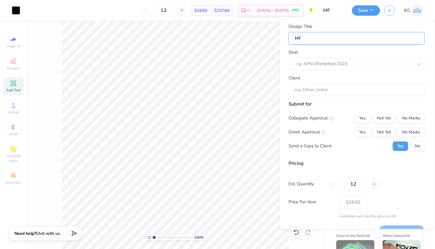
type input "MFC"
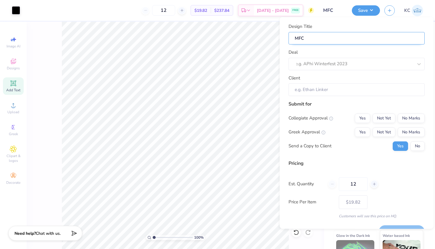
type input "MFC"
type input "MF"
type input "M"
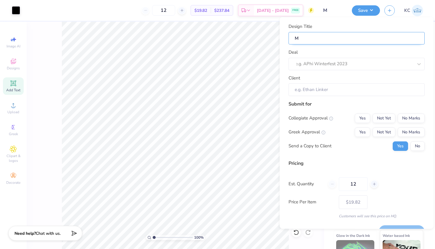
type input "MG"
type input "MGM"
type input "MG"
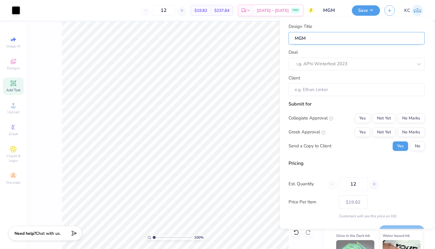
type input "MG"
type input "MGC"
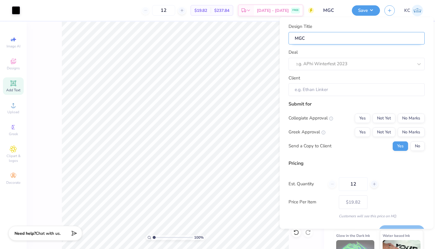
type input "MGC S"
type input "MGC Si"
type input "MGC Sim"
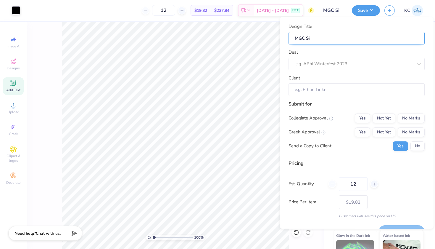
type input "MGC Sim"
type input "MGC Simp"
type input "MGC Simpl"
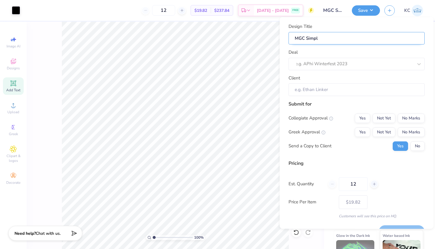
type input "MGC Simple"
type input "MGC Simple S"
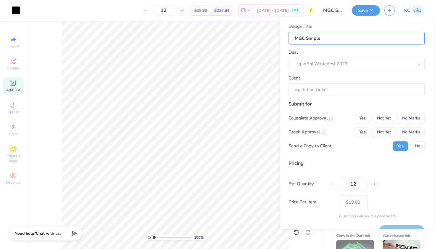
type input "MGC Simple S"
type input "MGC Simple Sh"
type input "MGC Simple Shi"
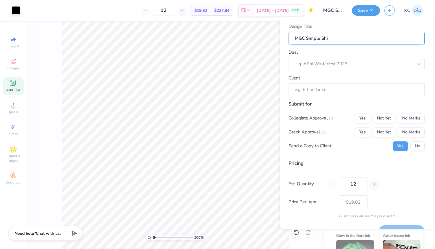
type input "MGC Simple Shir"
type input "MGC Simple Shirt"
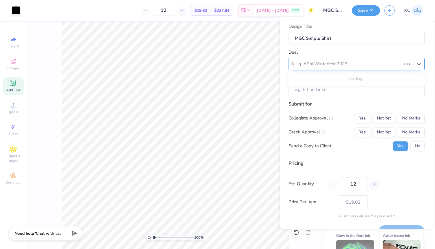
click at [350, 62] on div at bounding box center [348, 64] width 106 height 8
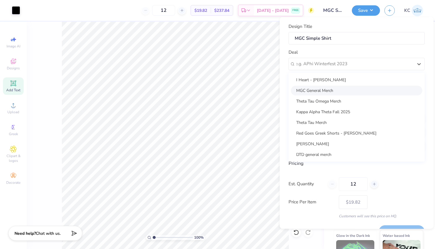
click at [329, 88] on div "MGC General Merch" at bounding box center [356, 90] width 131 height 10
type input "Tiya Hoffman"
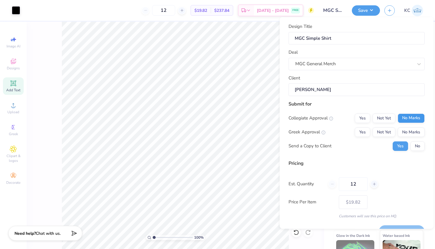
click at [401, 119] on button "No Marks" at bounding box center [411, 117] width 27 height 9
click at [380, 132] on button "Not Yet" at bounding box center [384, 131] width 23 height 9
type input "$19.82"
click at [419, 146] on button "No" at bounding box center [418, 145] width 14 height 9
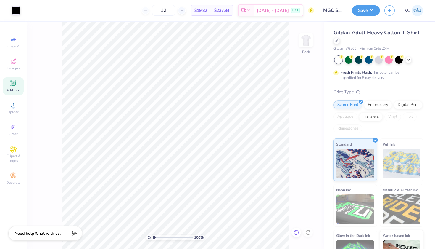
click at [296, 233] on icon at bounding box center [296, 232] width 6 height 6
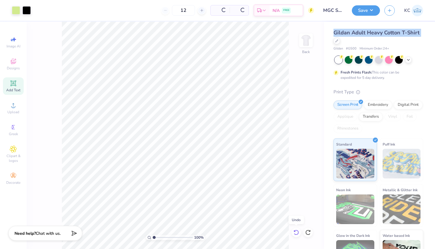
click at [296, 233] on icon at bounding box center [296, 232] width 6 height 6
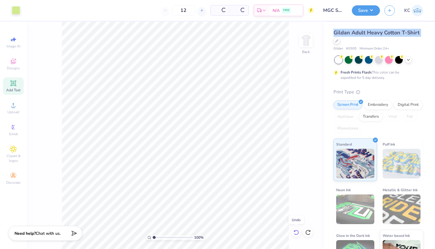
click at [296, 233] on icon at bounding box center [296, 232] width 6 height 6
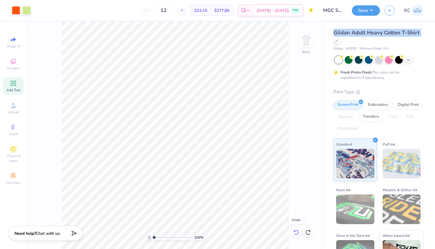
click at [296, 233] on icon at bounding box center [296, 232] width 6 height 6
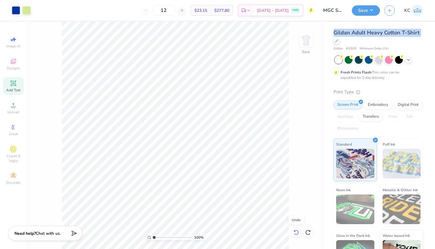
click at [296, 233] on icon at bounding box center [296, 232] width 6 height 6
click at [307, 231] on icon at bounding box center [308, 232] width 6 height 6
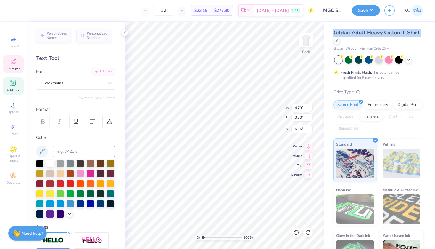
type input "5.77"
type textarea "E"
type textarea "UT DALLAS"
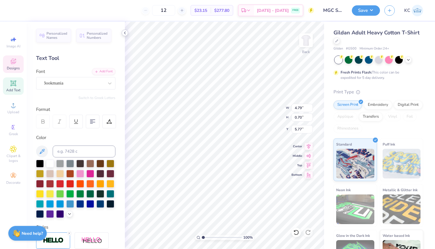
click at [123, 33] on icon at bounding box center [125, 32] width 5 height 5
type input "4.11"
type input "0.68"
type input "5.78"
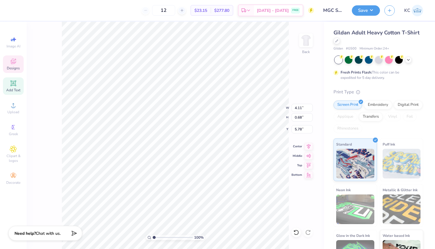
click at [51, 64] on div "100 % Back W 4.11 4.11 " H 0.68 0.68 " Y 5.78 5.78 " Center Middle Top Bottom" at bounding box center [175, 135] width 297 height 227
click at [17, 11] on div at bounding box center [16, 10] width 8 height 8
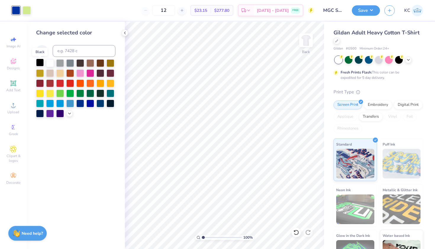
click at [41, 64] on div at bounding box center [40, 63] width 8 height 8
click at [28, 9] on div at bounding box center [26, 10] width 8 height 8
click at [39, 63] on div at bounding box center [40, 63] width 8 height 8
click at [127, 34] on icon at bounding box center [125, 32] width 5 height 5
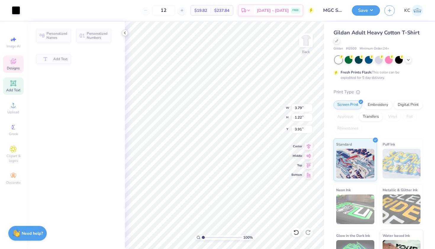
type input "4.02"
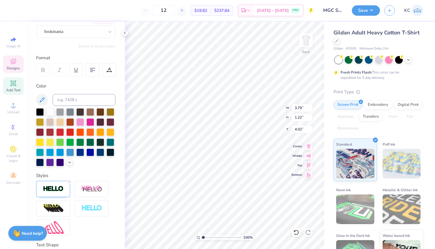
scroll to position [53, 0]
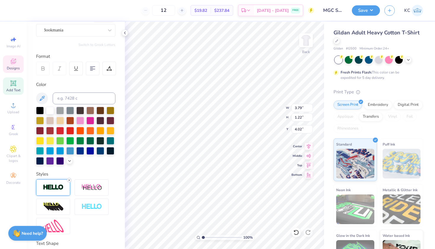
click at [69, 180] on line at bounding box center [69, 180] width 2 height 2
type input "3.77"
type input "1.20"
type input "4.03"
click at [54, 189] on img at bounding box center [53, 187] width 21 height 7
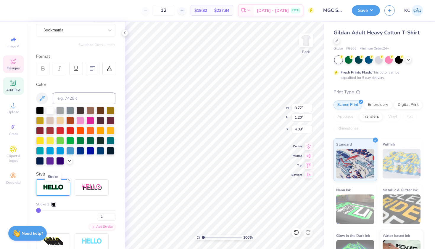
type input "3.79"
type input "1.22"
type input "4.02"
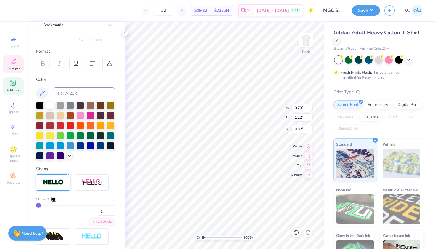
scroll to position [58, 0]
click at [79, 126] on div at bounding box center [80, 125] width 8 height 8
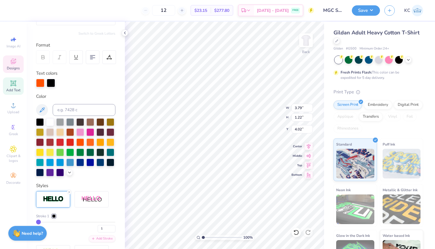
scroll to position [67, 0]
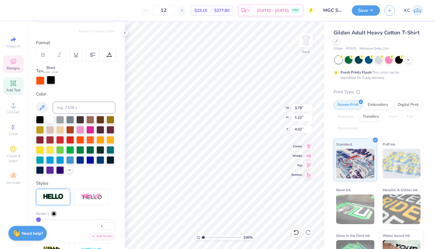
click at [51, 81] on div at bounding box center [51, 80] width 8 height 8
click at [99, 139] on div at bounding box center [100, 139] width 8 height 8
click at [44, 78] on div at bounding box center [40, 80] width 8 height 8
click at [38, 118] on div at bounding box center [40, 119] width 8 height 8
click at [68, 188] on icon at bounding box center [69, 190] width 4 height 4
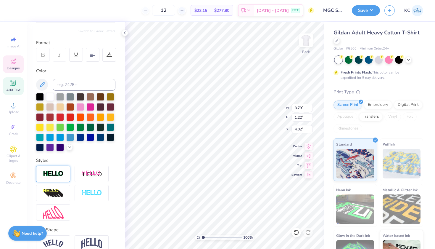
type input "3.77"
type input "1.20"
type input "4.03"
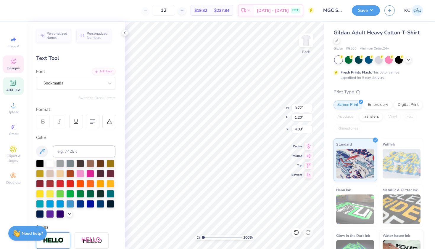
scroll to position [0, 0]
click at [124, 31] on icon at bounding box center [125, 32] width 5 height 5
type input "7.00"
type input "2.29"
type input "3.49"
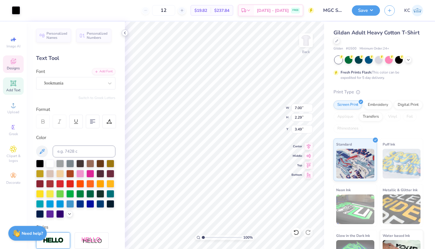
type input "6.16"
type input "2.01"
type input "3.76"
type input "2.62"
type input "3.00"
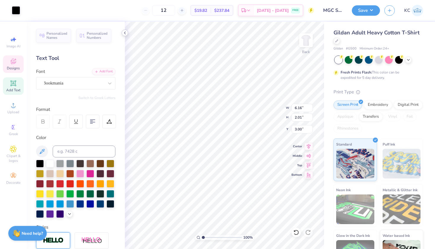
type input "3.77"
type input "1.20"
type input "3.41"
type input "5.01"
type input "3.70"
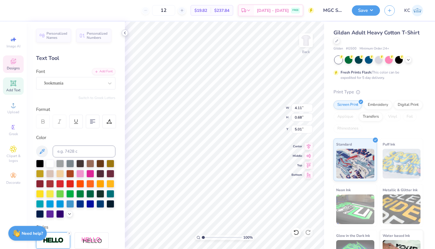
type input "0.61"
type input "5.08"
type input "5.01"
type input "3.54"
type input "1.13"
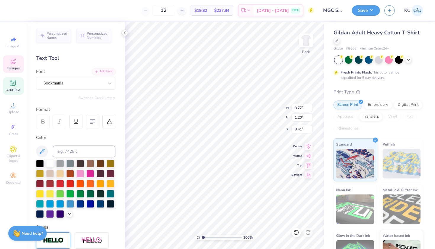
type input "3.48"
type input "3.44"
type input "5.04"
type input "1.65"
type input "3.37"
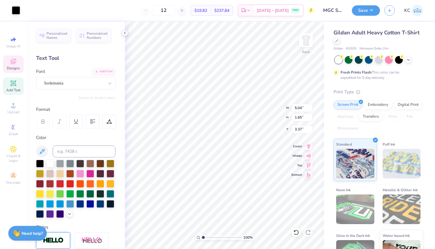
type input "3.54"
type input "1.13"
type input "3.44"
type input "2.74"
type input "0.87"
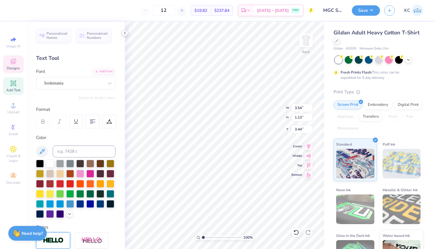
type input "3.70"
type input "2.74"
type input "0.87"
type input "3.75"
type input "3.05"
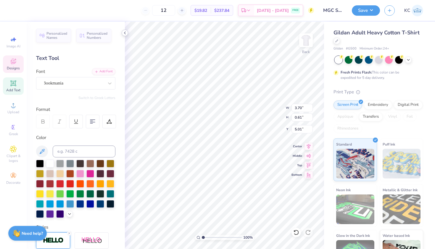
type input "0.50"
type input "5.01"
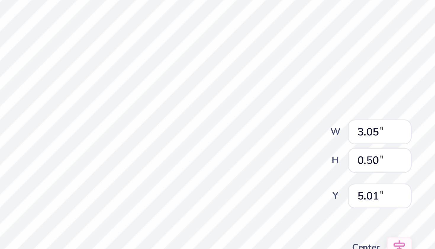
type input "2.91"
type input "0.48"
type input "5.04"
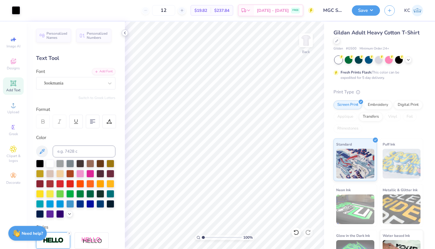
click at [126, 32] on icon at bounding box center [125, 32] width 5 height 5
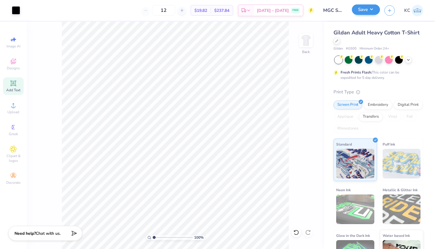
click at [369, 11] on button "Save" at bounding box center [366, 9] width 28 height 10
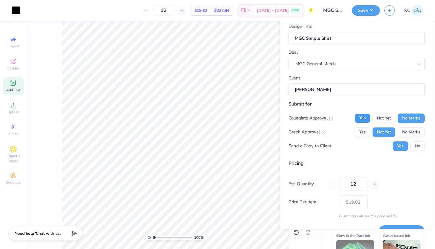
click at [358, 114] on button "Yes" at bounding box center [362, 117] width 15 height 9
click at [365, 130] on button "Yes" at bounding box center [362, 131] width 15 height 9
click at [383, 131] on button "Not Yet" at bounding box center [384, 131] width 23 height 9
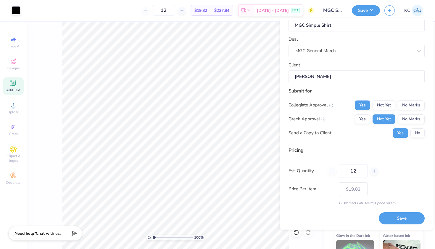
scroll to position [14, 0]
click at [420, 131] on button "No" at bounding box center [418, 132] width 14 height 9
click at [402, 219] on button "Save" at bounding box center [402, 218] width 46 height 12
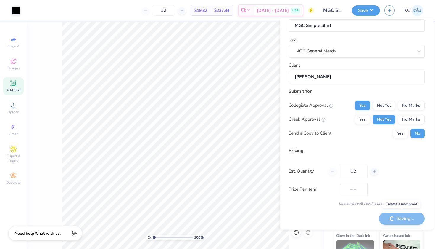
type input "$19.82"
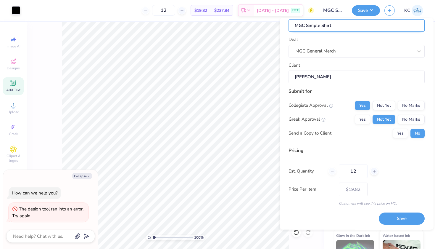
scroll to position [0, 0]
click at [414, 9] on img at bounding box center [418, 11] width 12 height 12
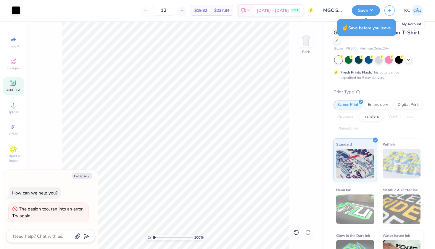
type textarea "x"
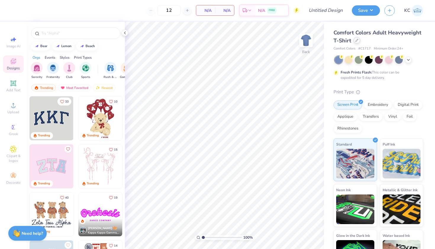
click at [356, 44] on div at bounding box center [357, 40] width 7 height 7
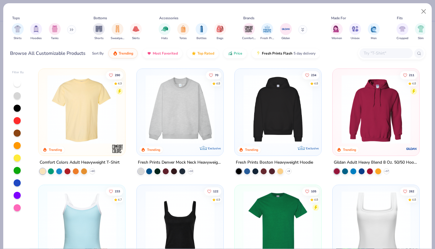
click at [382, 50] on input "text" at bounding box center [386, 53] width 46 height 7
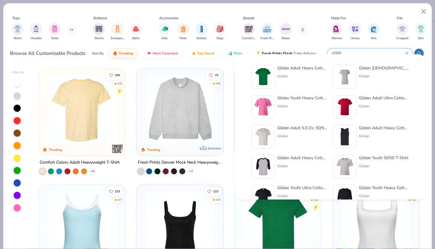
type input "g500"
click at [297, 69] on div "Gildan Adult Heavy Cotton T-Shirt" at bounding box center [302, 68] width 50 height 6
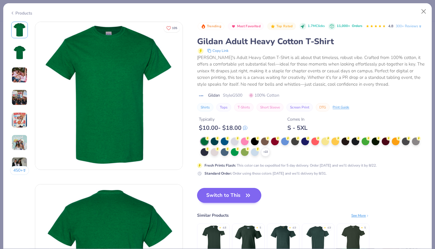
click at [201, 190] on button "Switch to This" at bounding box center [229, 195] width 64 height 15
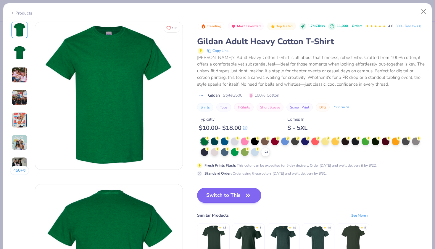
click at [197, 197] on button "Switch to This" at bounding box center [229, 195] width 64 height 15
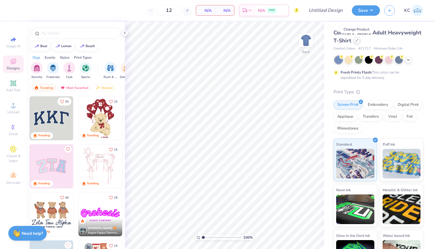
click at [357, 40] on icon at bounding box center [357, 40] width 2 height 2
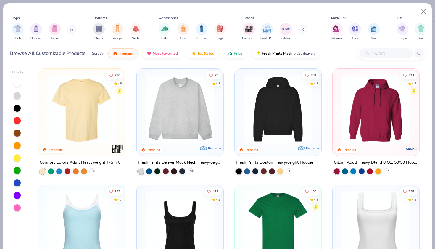
click at [363, 48] on div at bounding box center [386, 53] width 53 height 10
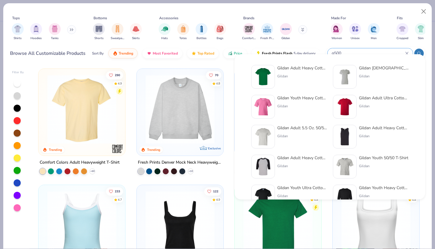
type input "g500"
click at [297, 70] on div "Gildan Adult Heavy Cotton T-Shirt" at bounding box center [302, 68] width 50 height 6
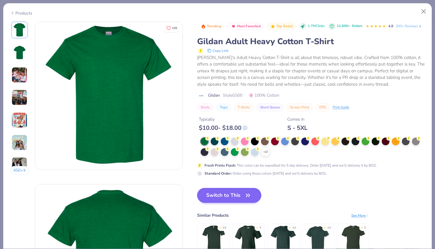
click at [204, 189] on button "Switch to This" at bounding box center [229, 195] width 64 height 15
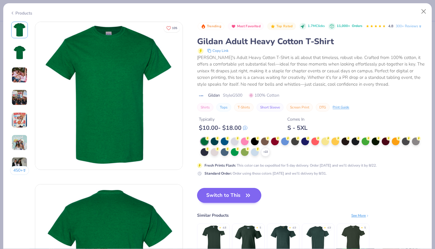
click at [203, 194] on button "Switch to This" at bounding box center [229, 195] width 64 height 15
click at [211, 195] on button "Switch to This" at bounding box center [229, 195] width 64 height 15
drag, startPoint x: 319, startPoint y: 34, endPoint x: 344, endPoint y: 76, distance: 48.8
click at [344, 76] on div "[PERSON_NAME]'s Adult Heavy Cotton T-Shirt is all about that timeless, robust v…" at bounding box center [311, 70] width 228 height 33
click at [199, 196] on button "Switch to This" at bounding box center [229, 195] width 64 height 15
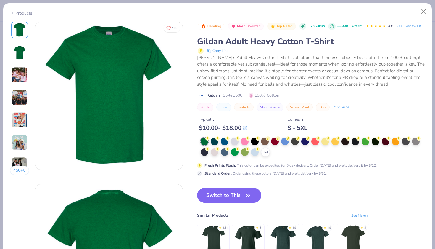
drag, startPoint x: 209, startPoint y: 192, endPoint x: 202, endPoint y: 187, distance: 9.2
click at [202, 188] on div "Switch to This Similar Products See More ★ 4.8 ★ 5 ★ 4.9 ★ 4.9 ★ 5" at bounding box center [283, 228] width 172 height 80
click at [423, 12] on button "Close" at bounding box center [423, 11] width 11 height 11
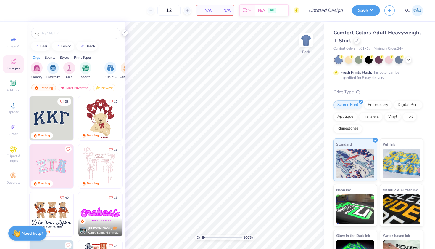
click at [122, 31] on div at bounding box center [125, 33] width 7 height 7
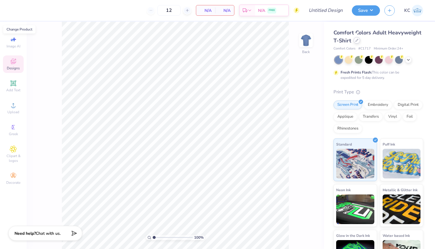
click at [357, 38] on div at bounding box center [357, 40] width 7 height 7
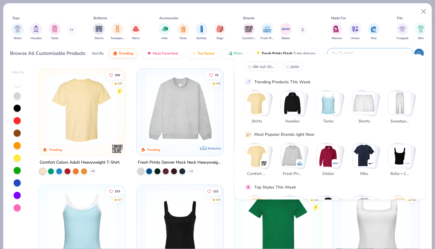
click at [371, 50] on input "text" at bounding box center [370, 53] width 78 height 7
type input "f"
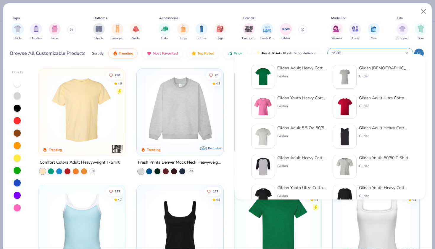
type input "g500"
click at [279, 73] on div "Gildan Adult Heavy Cotton T-Shirt Gildan" at bounding box center [302, 77] width 50 height 24
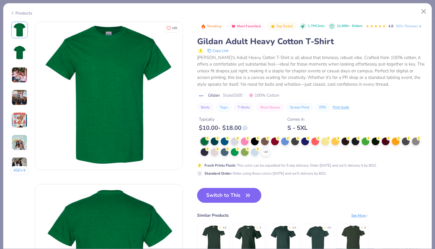
drag, startPoint x: 384, startPoint y: 134, endPoint x: 379, endPoint y: 127, distance: 9.4
click at [379, 127] on div "Trending Most Favorited Top Rated 1.7M Clicks 11,000+ Orders 4.8 300+ Reviews G…" at bounding box center [311, 99] width 228 height 155
drag, startPoint x: 411, startPoint y: 211, endPoint x: 409, endPoint y: 197, distance: 14.6
click at [409, 197] on div "Trending Most Favorited Top Rated 1.7M Clicks 11,000+ Orders 4.8 300+ Reviews G…" at bounding box center [311, 145] width 228 height 246
click at [197, 195] on button "Switch to This" at bounding box center [229, 195] width 64 height 15
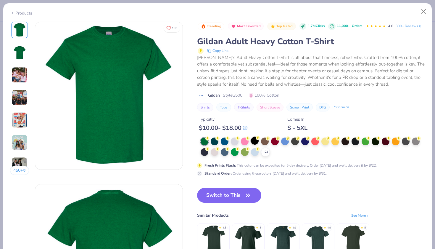
click at [251, 140] on div at bounding box center [255, 141] width 8 height 8
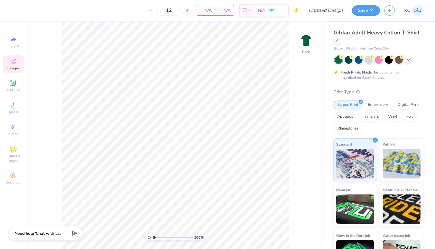
click at [14, 64] on icon at bounding box center [13, 61] width 5 height 5
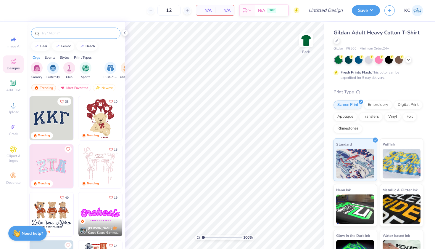
click at [69, 32] on input "text" at bounding box center [79, 33] width 76 height 6
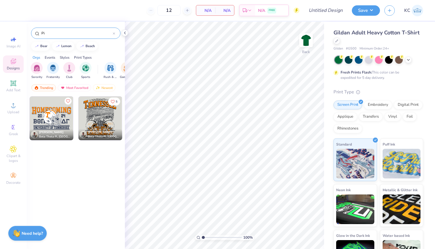
type input "P"
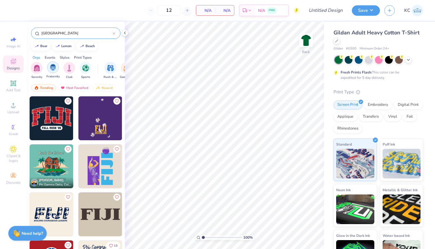
type input "[GEOGRAPHIC_DATA]"
click at [53, 67] on img "filter for Fraternity" at bounding box center [53, 67] width 7 height 7
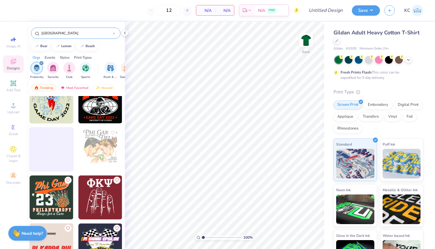
click at [57, 238] on img at bounding box center [52, 245] width 44 height 44
click at [115, 33] on icon at bounding box center [114, 34] width 2 height 2
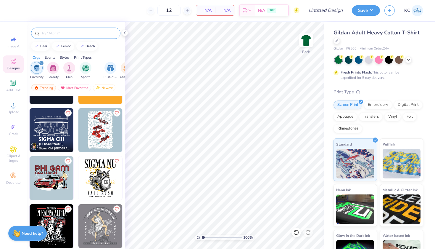
scroll to position [1444, 0]
